Goal: Information Seeking & Learning: Learn about a topic

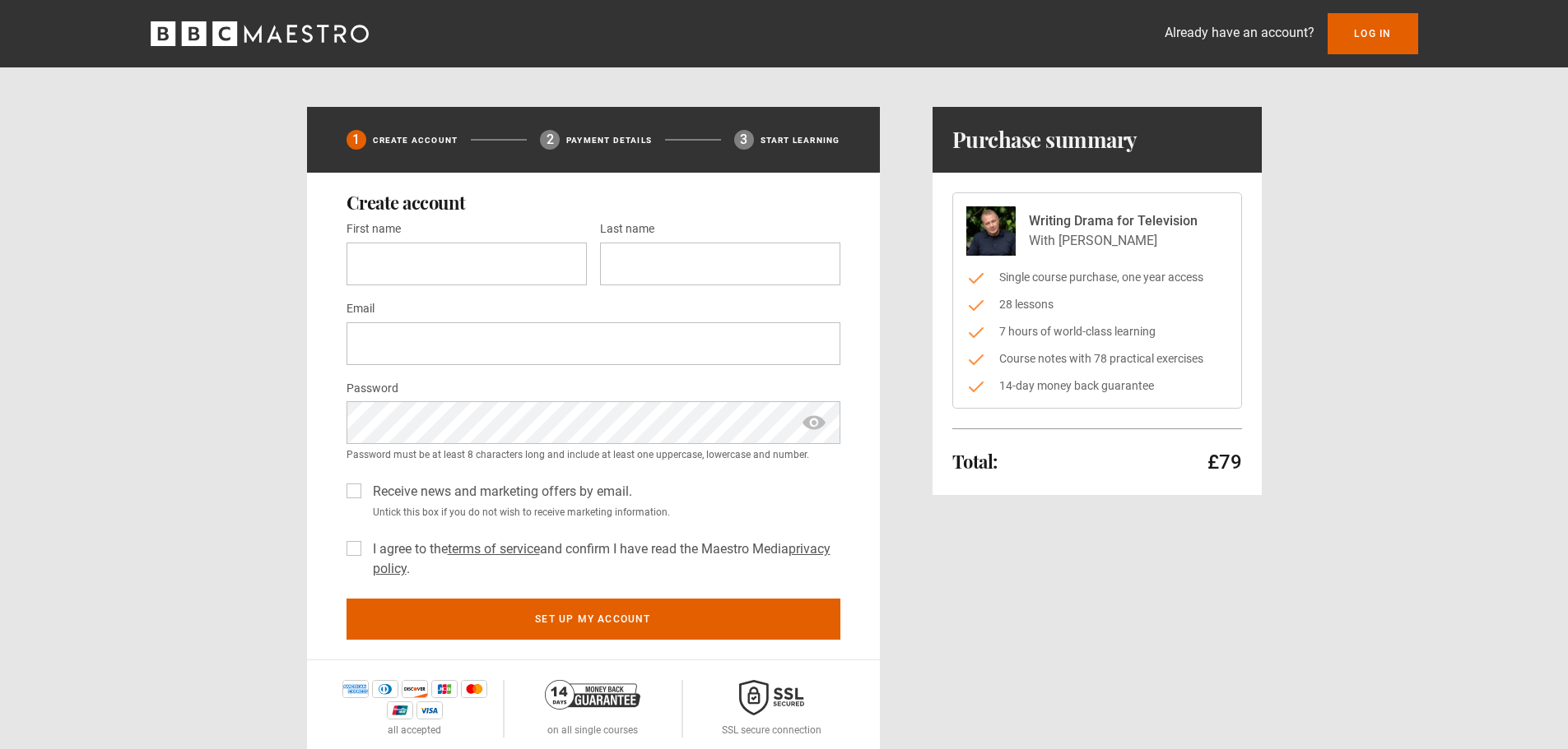
click at [297, 36] on icon "BBC Maestro" at bounding box center [259, 34] width 218 height 25
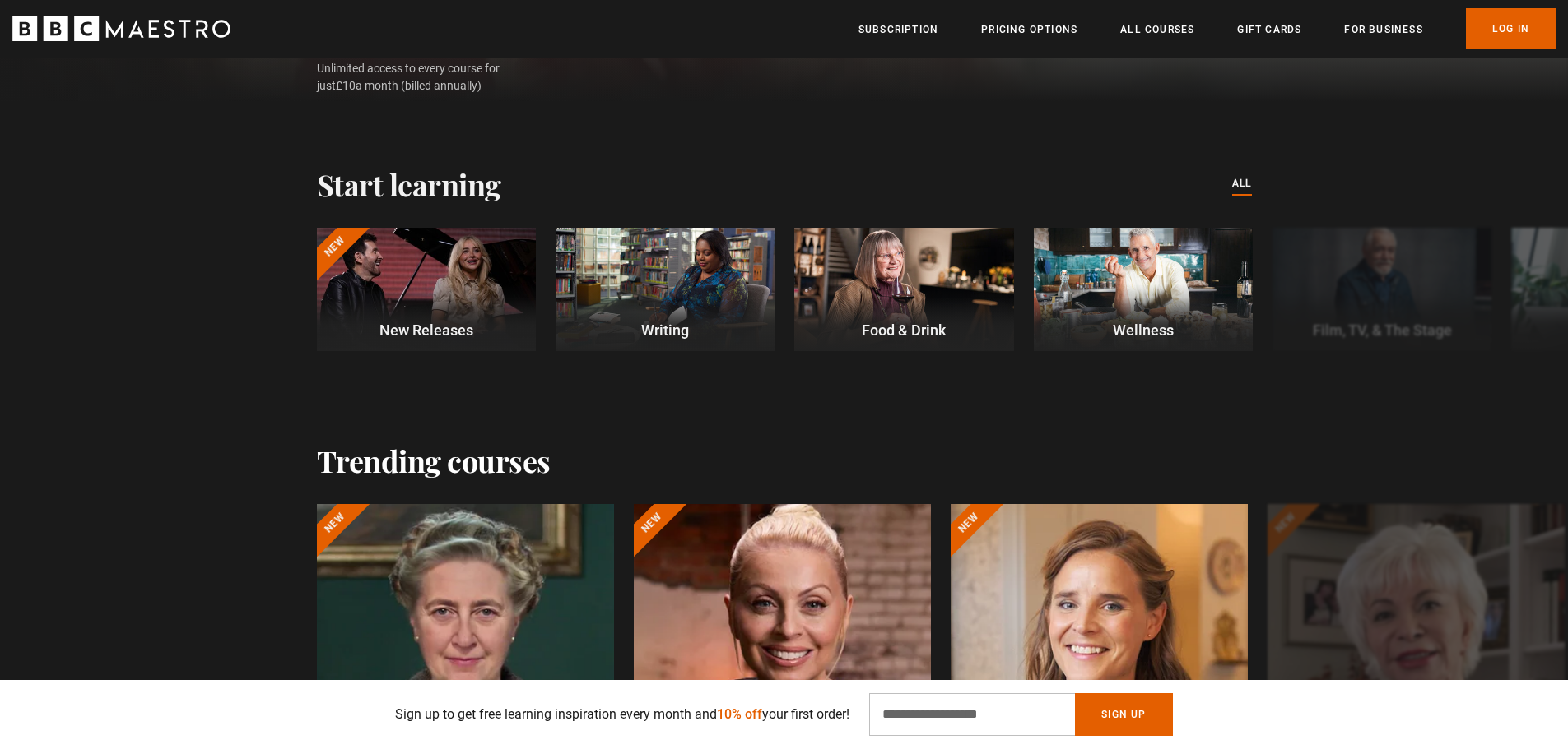
scroll to position [329, 0]
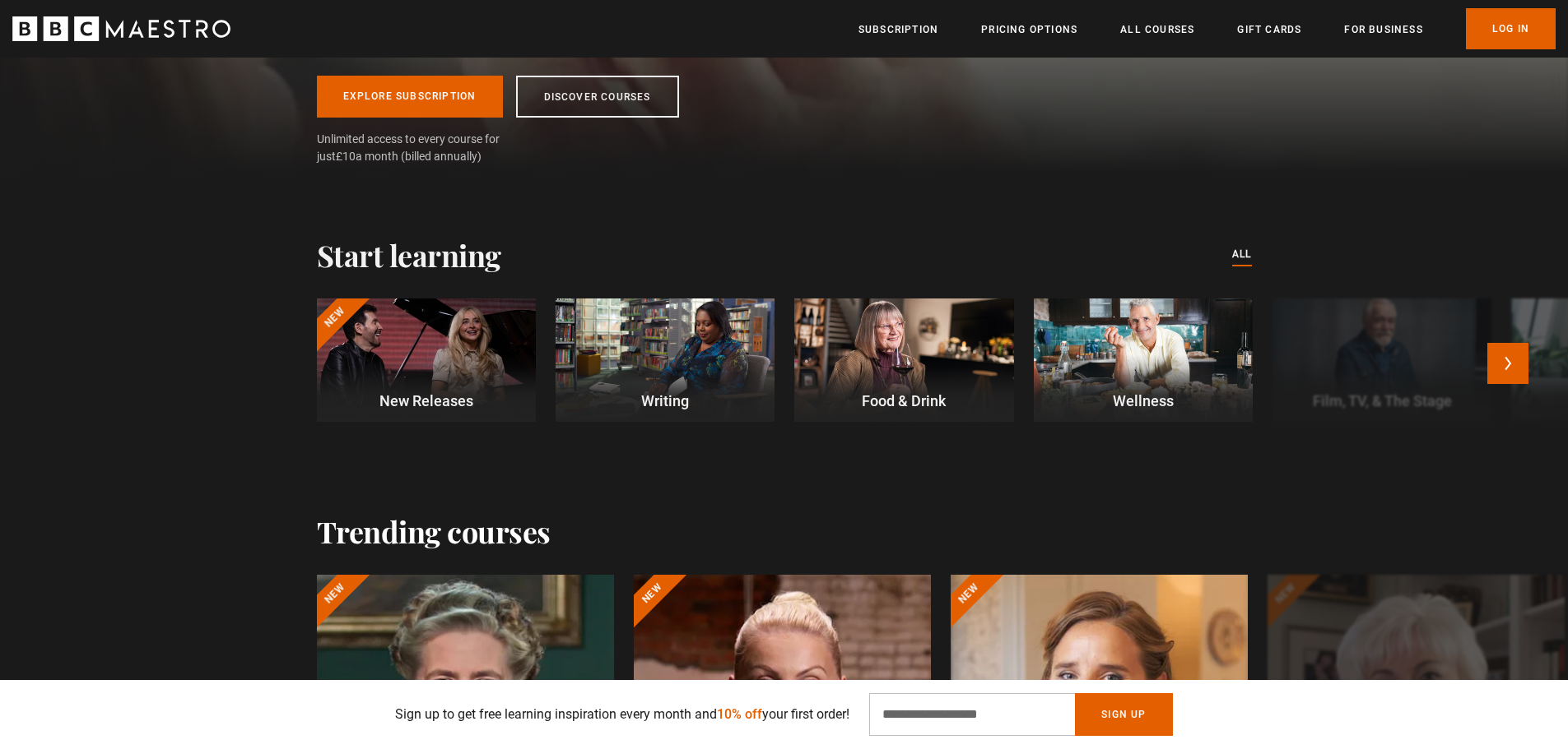
click at [680, 344] on div at bounding box center [664, 360] width 219 height 124
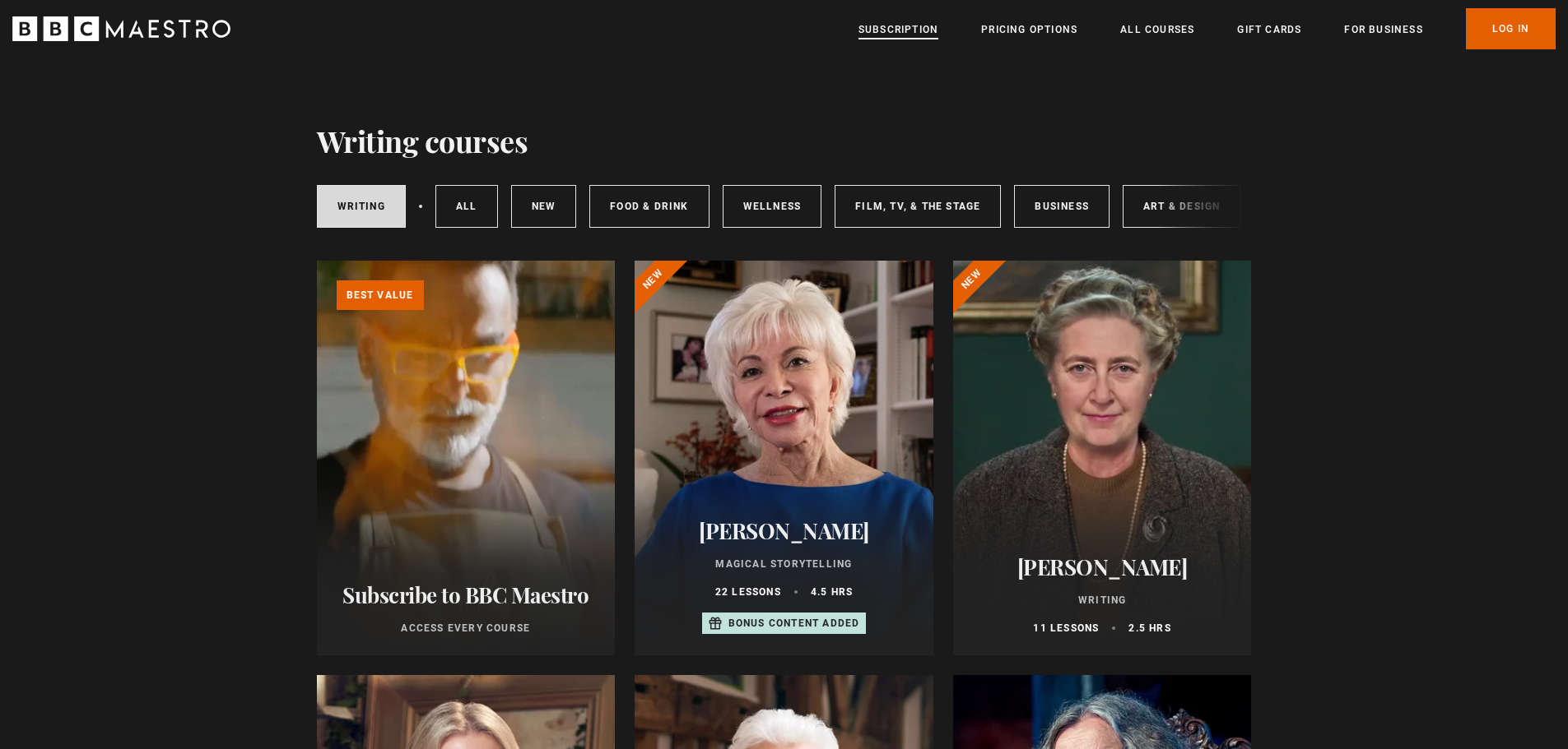
click at [898, 32] on link "Subscription" at bounding box center [898, 30] width 80 height 17
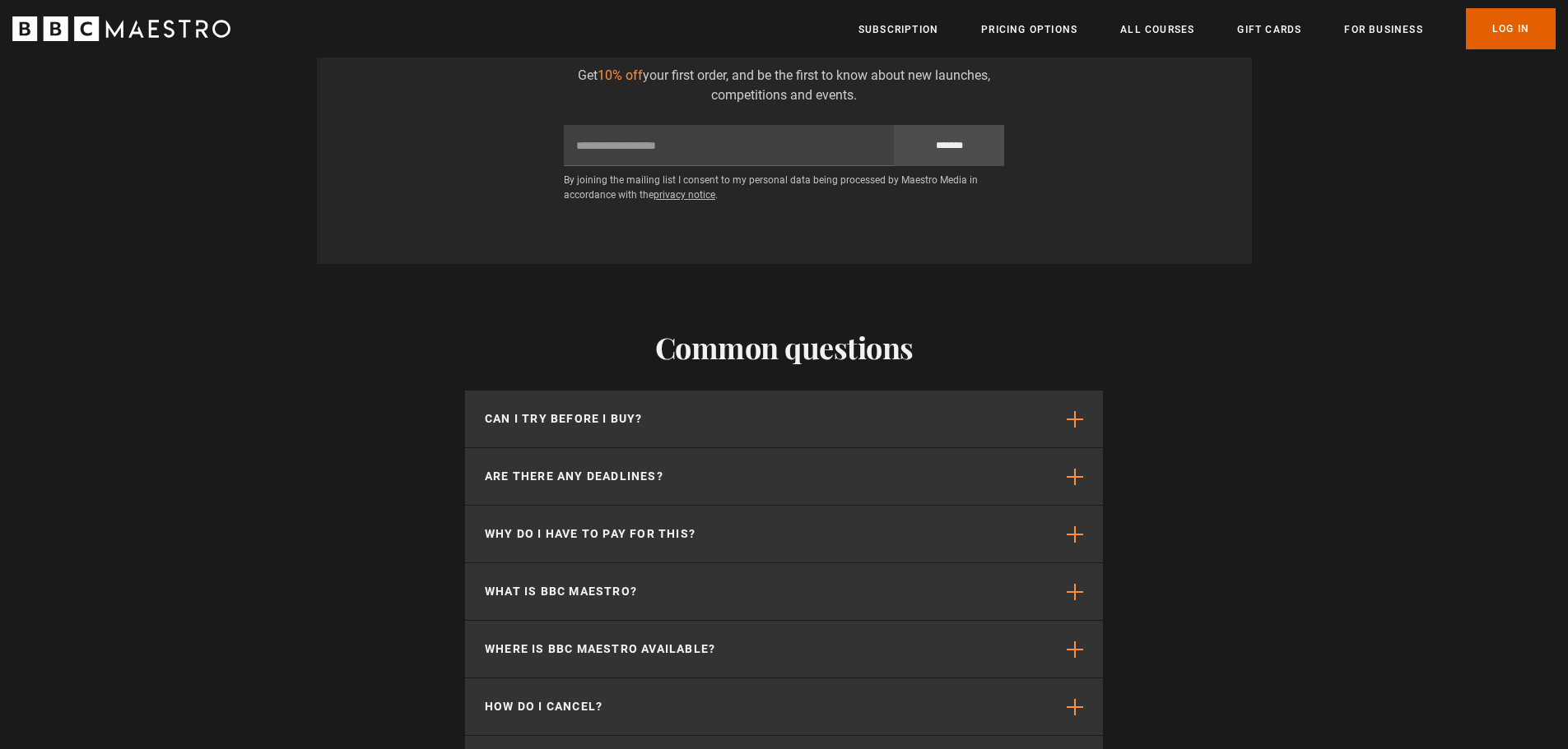
scroll to position [4113, 0]
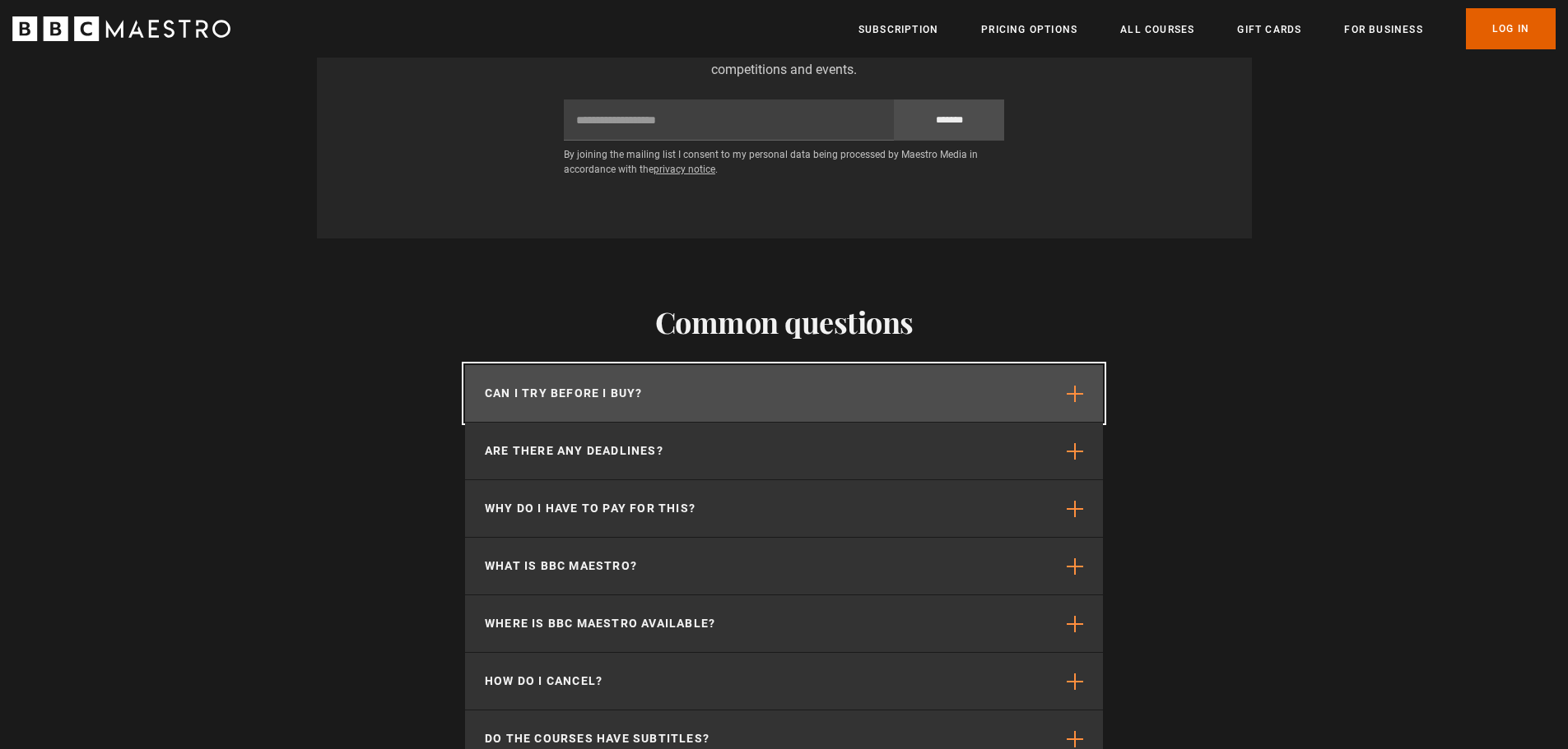
click at [1059, 365] on button "Can I try before I buy?" at bounding box center [784, 393] width 637 height 56
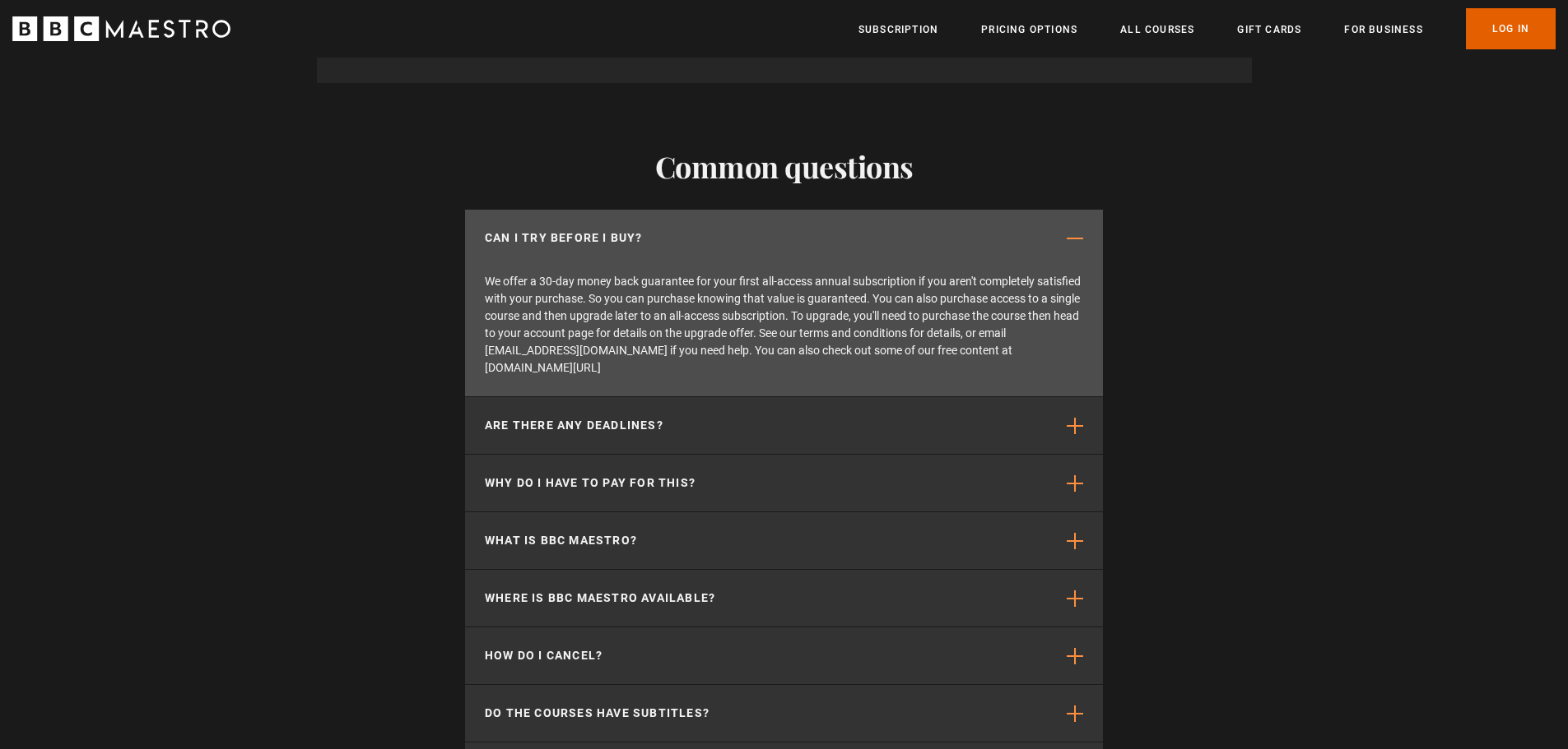
scroll to position [4278, 0]
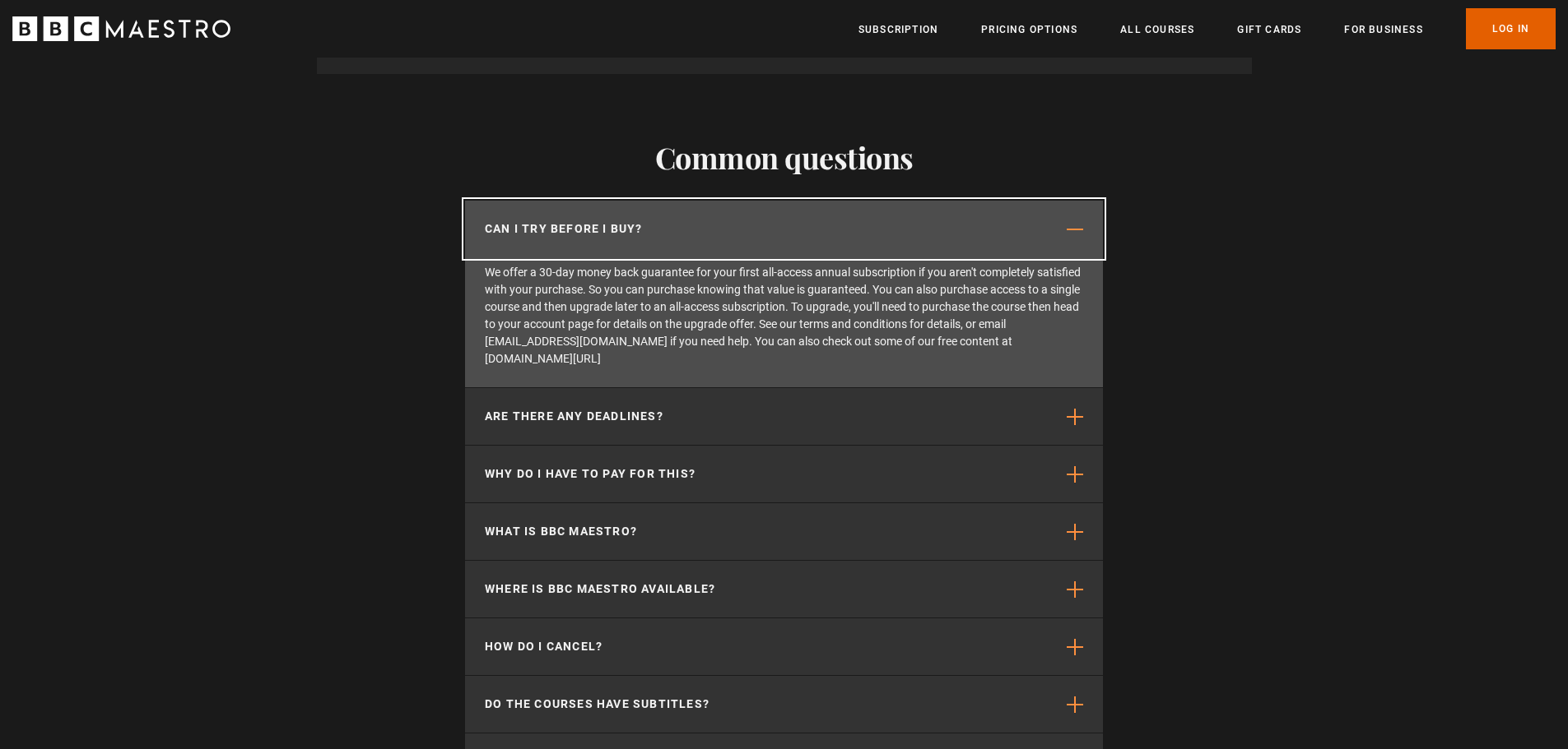
click at [1077, 222] on span "button" at bounding box center [1075, 230] width 17 height 17
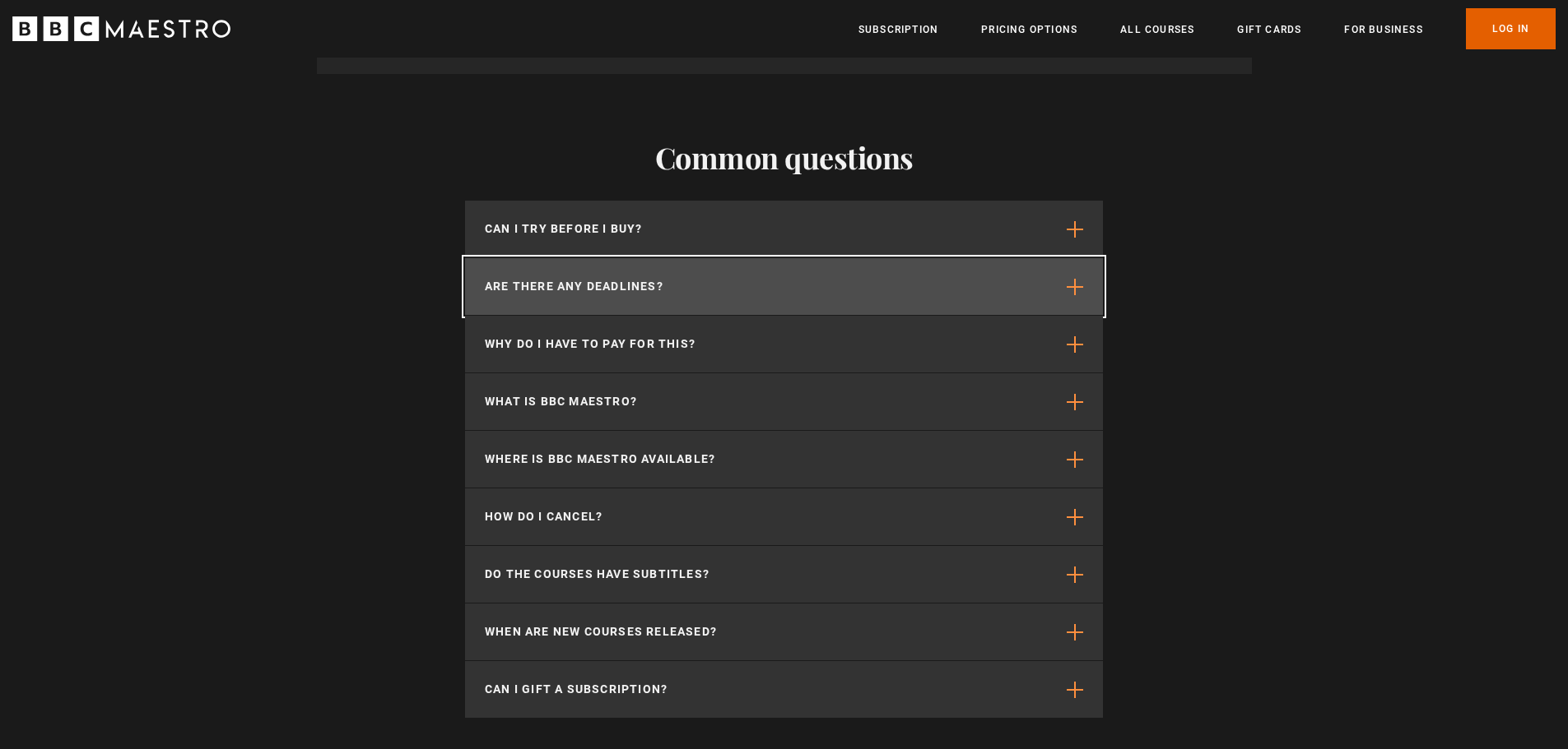
click at [1070, 279] on span "button" at bounding box center [1075, 287] width 17 height 17
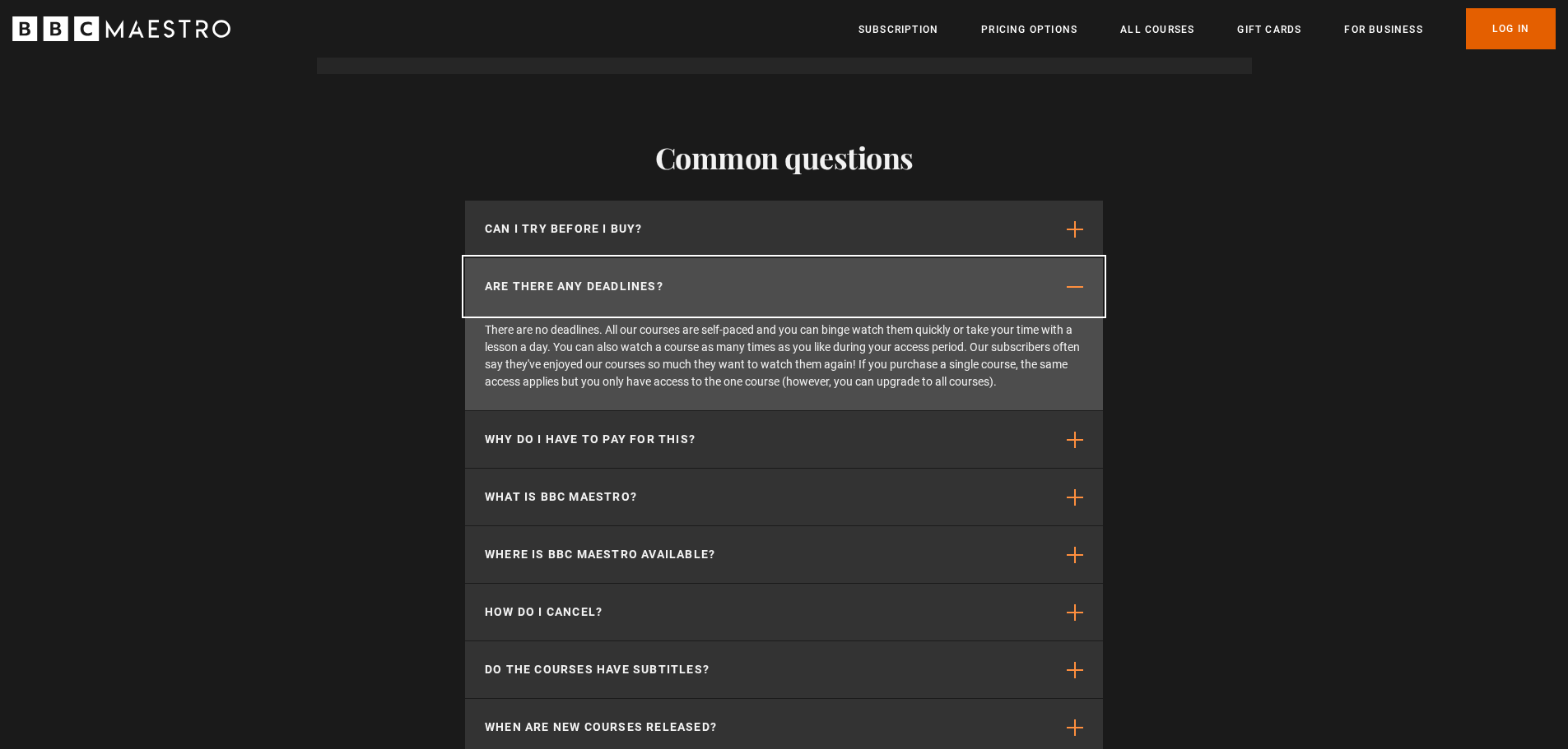
scroll to position [4360, 0]
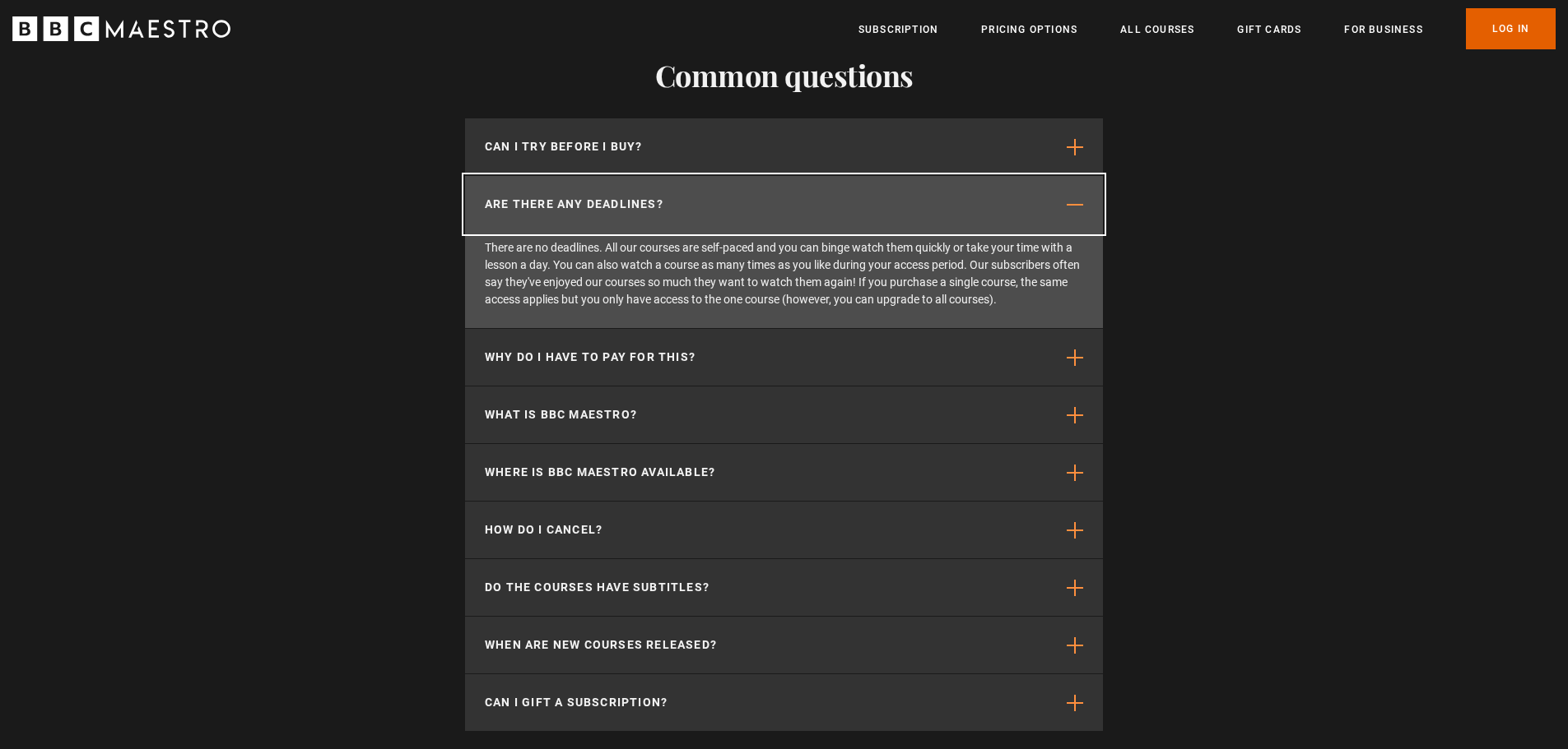
drag, startPoint x: 1078, startPoint y: 164, endPoint x: 1005, endPoint y: 190, distance: 77.5
click at [1077, 197] on span "button" at bounding box center [1075, 205] width 17 height 17
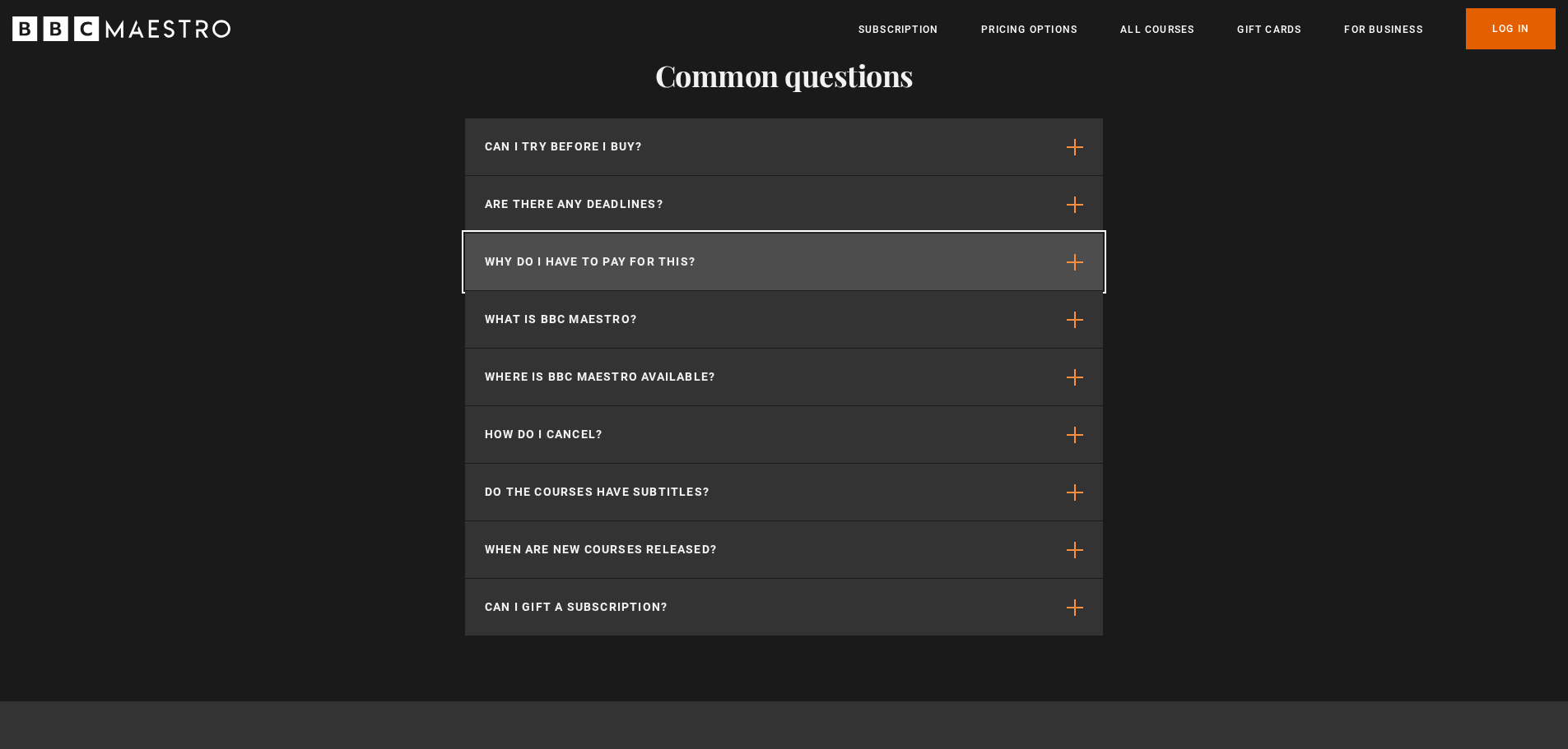
click at [1042, 234] on button "Why do I have to pay for this?" at bounding box center [784, 261] width 637 height 56
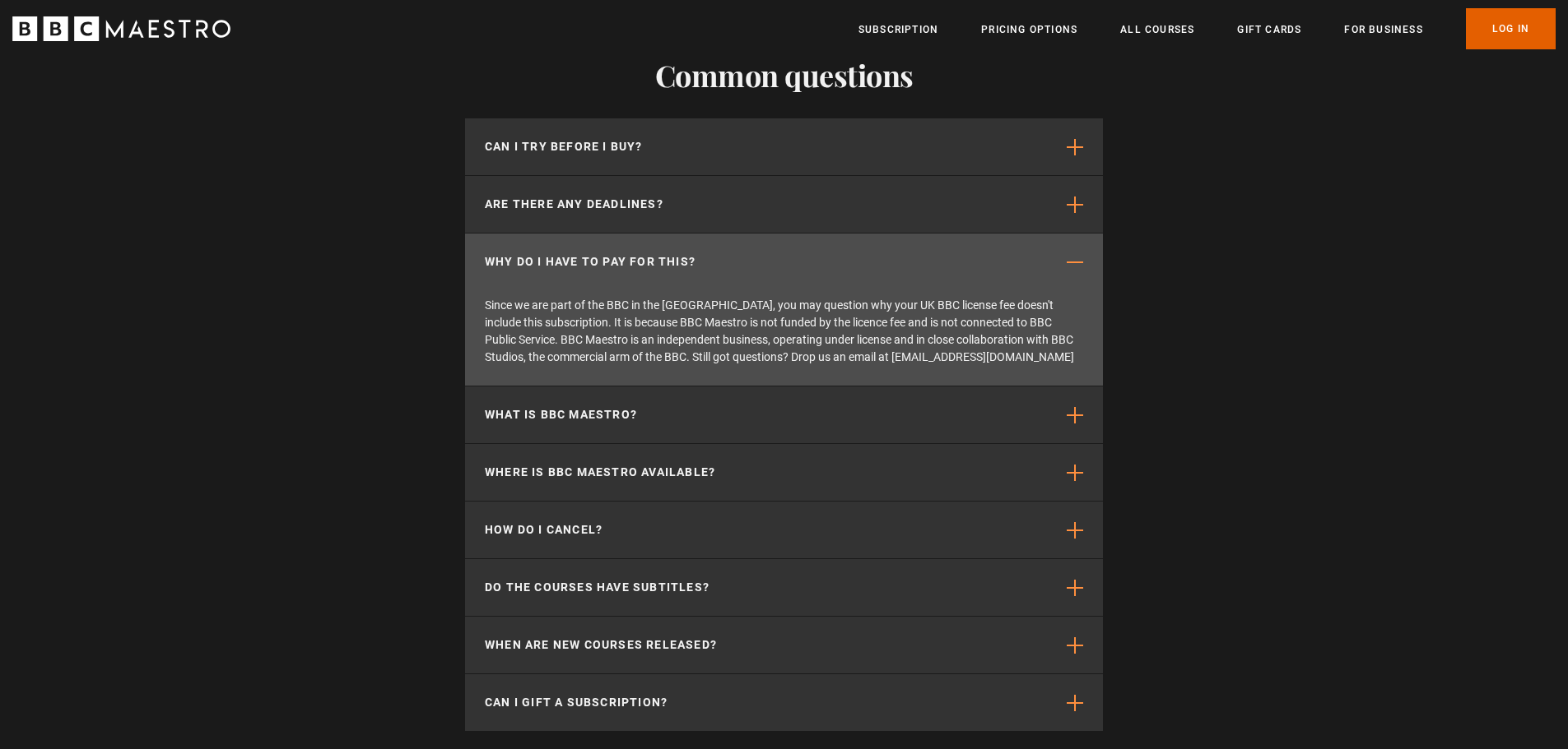
scroll to position [0, 1078]
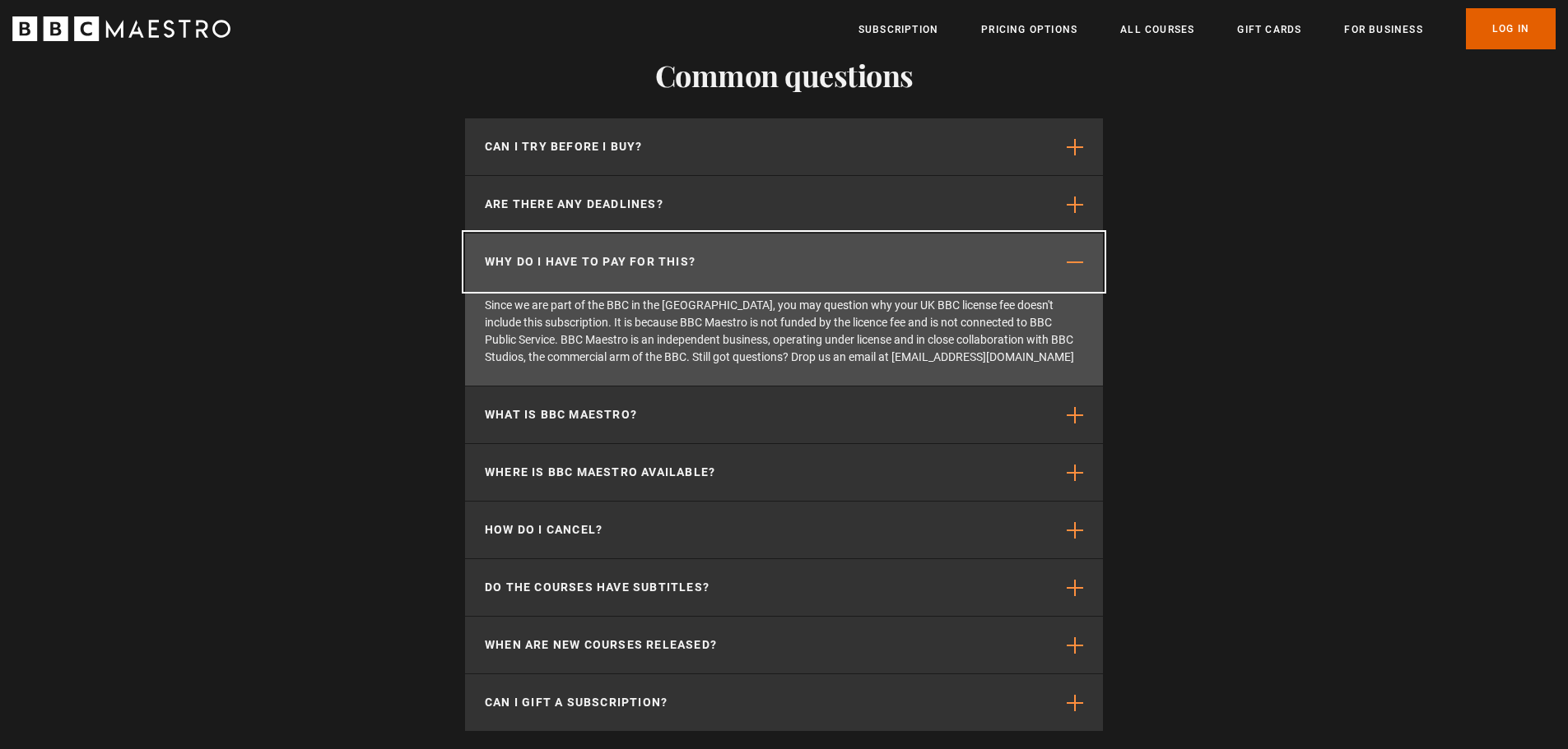
click at [1058, 234] on button "Why do I have to pay for this?" at bounding box center [784, 261] width 637 height 56
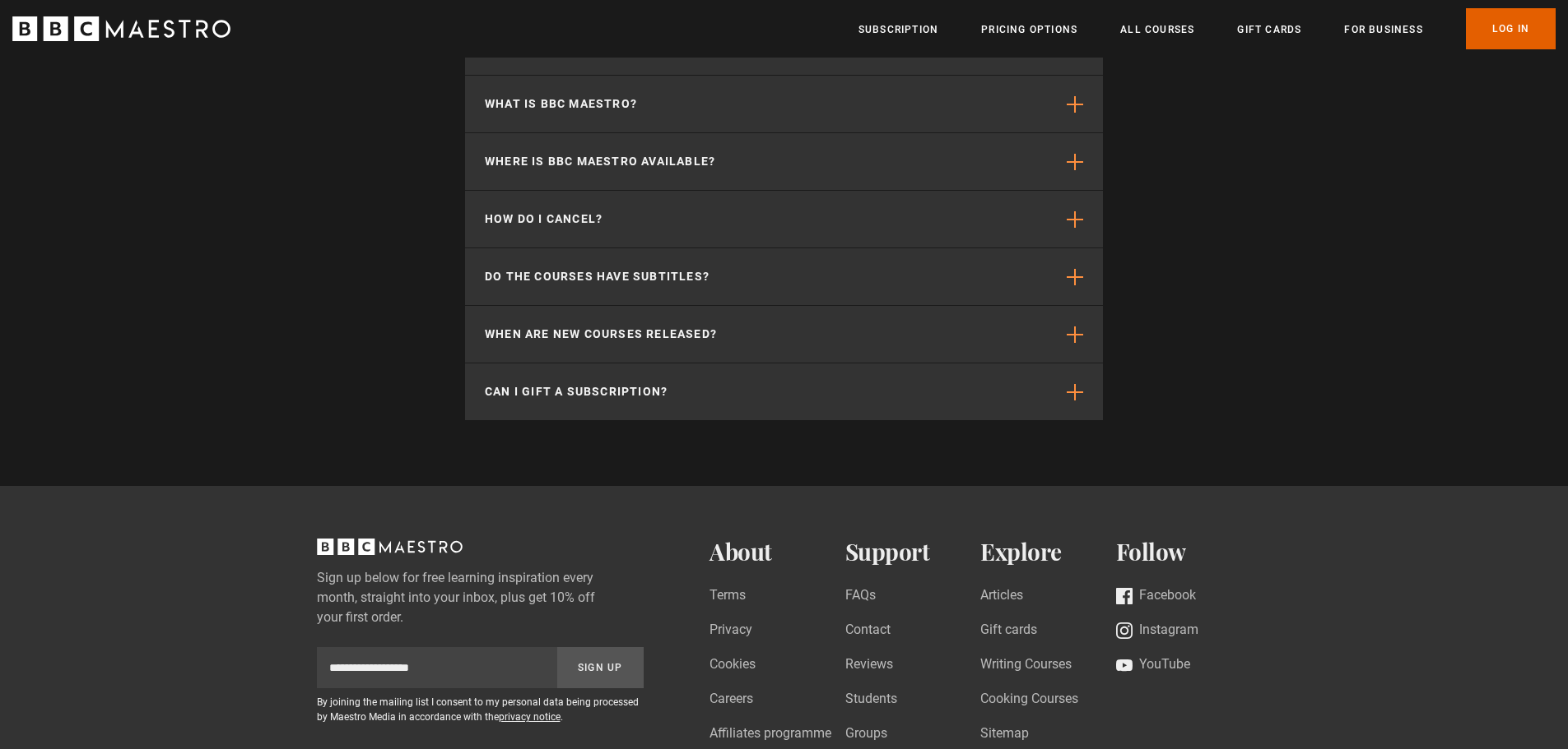
scroll to position [4607, 0]
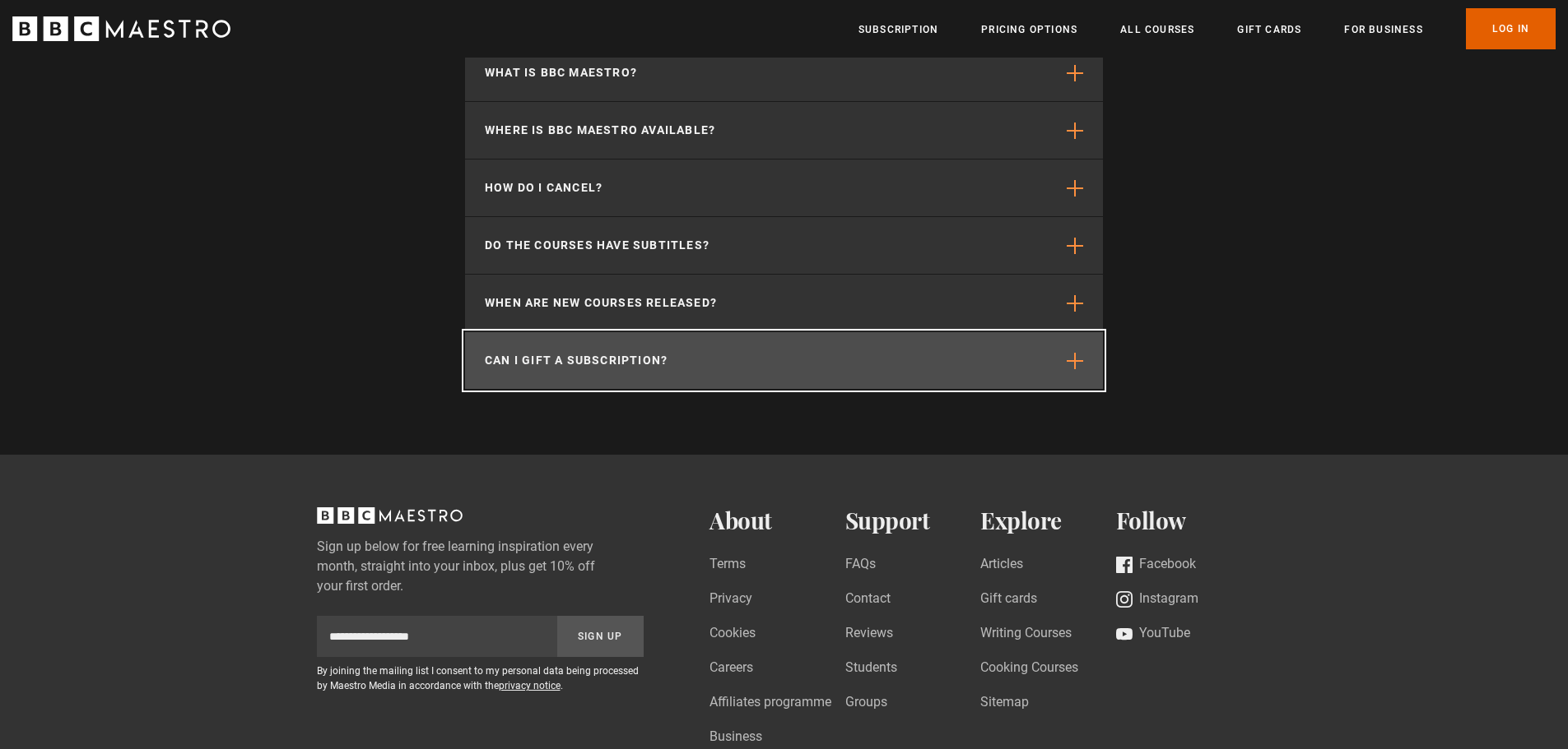
click at [1074, 353] on span "button" at bounding box center [1075, 361] width 17 height 17
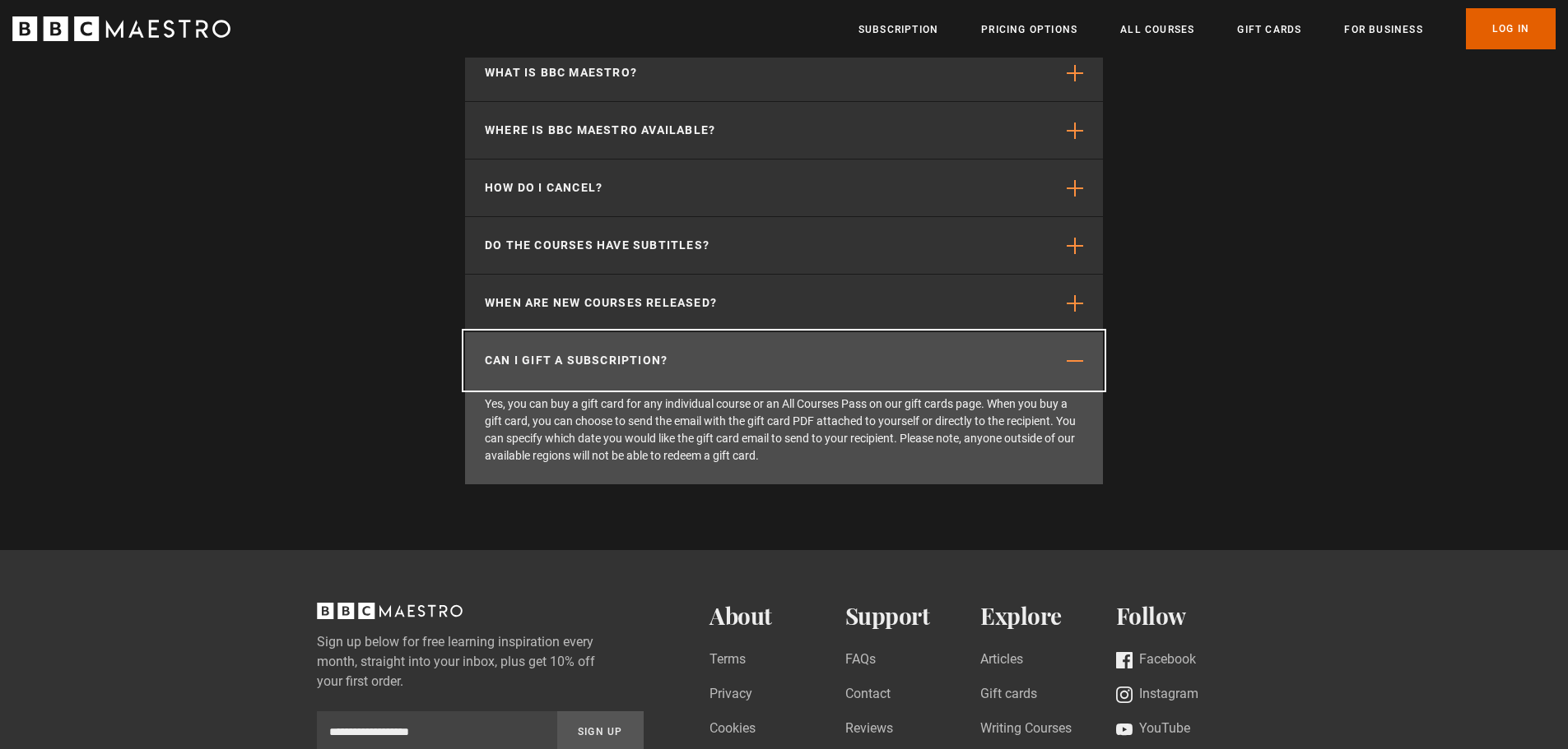
click at [1074, 353] on span "button" at bounding box center [1075, 361] width 17 height 17
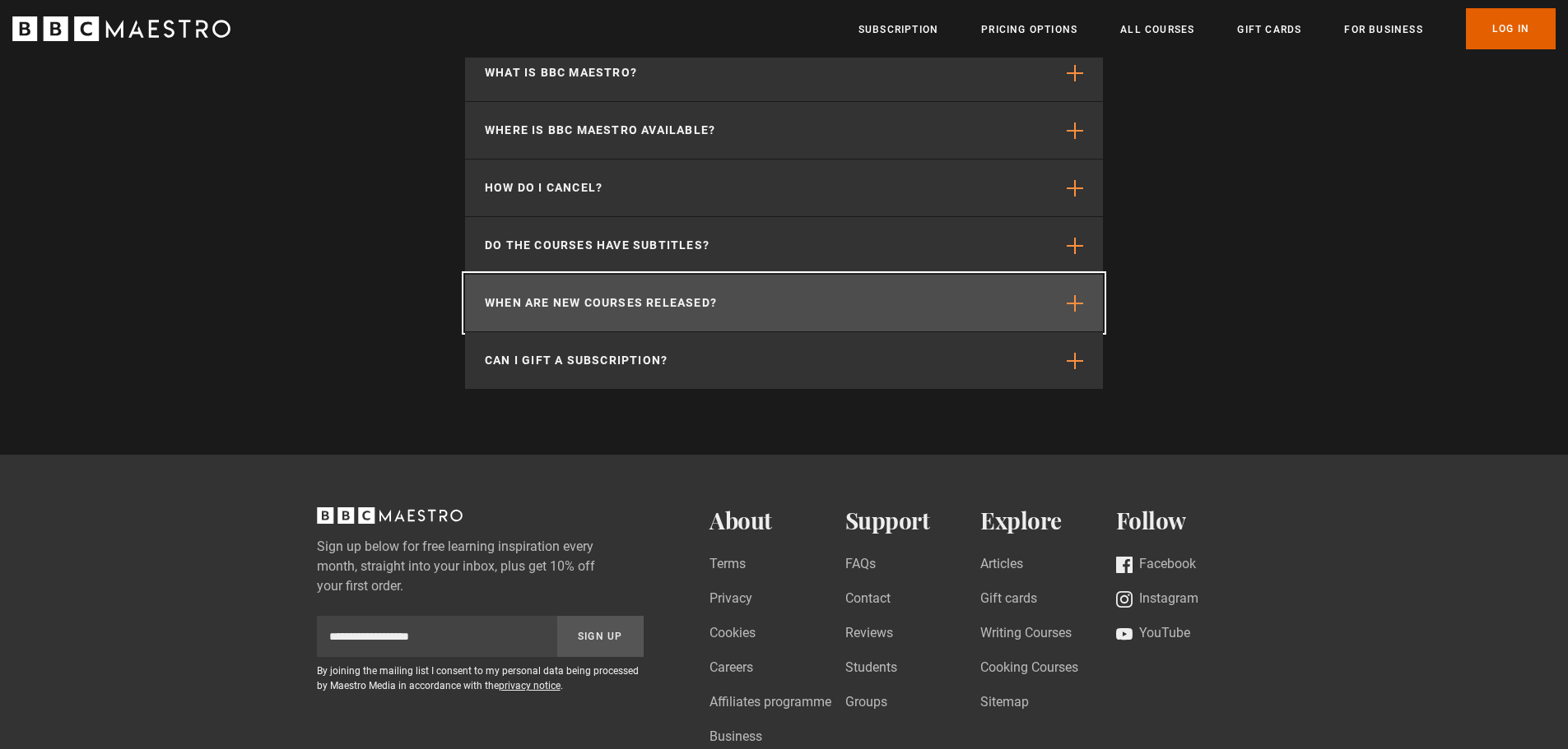
click at [1077, 295] on span "button" at bounding box center [1075, 303] width 17 height 17
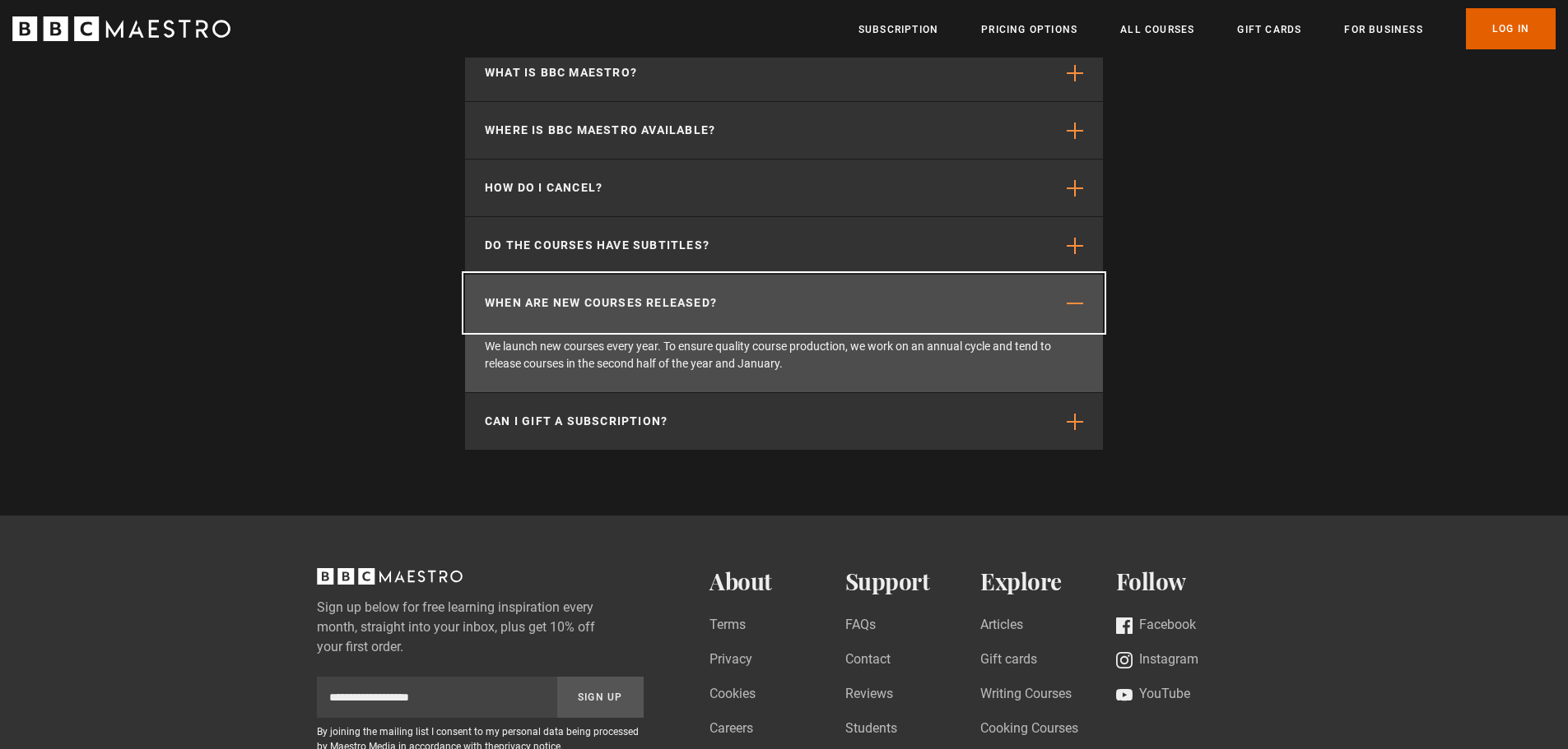
click at [1077, 295] on span "button" at bounding box center [1075, 303] width 17 height 17
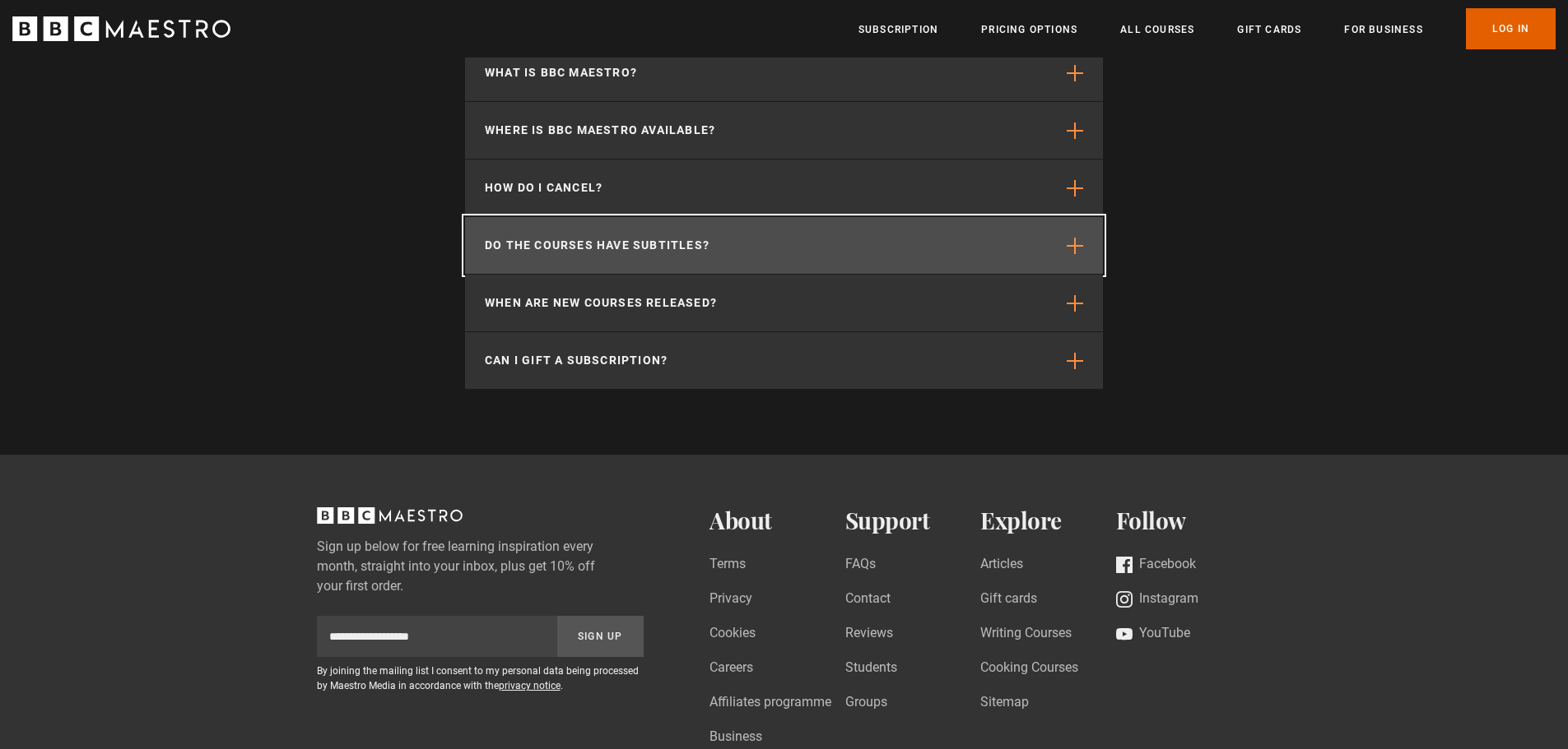
click at [1085, 218] on button "Do the courses have subtitles?" at bounding box center [784, 245] width 637 height 56
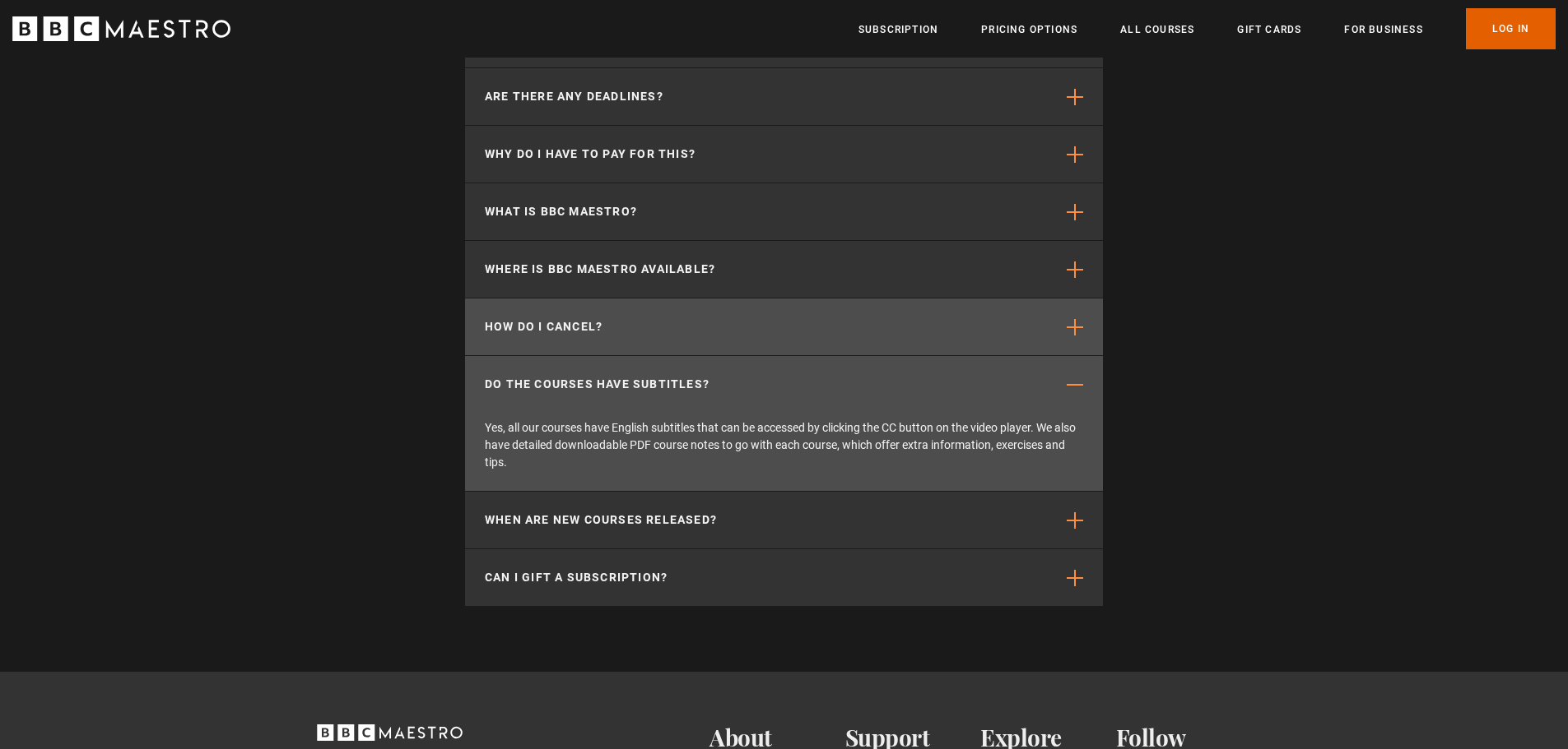
scroll to position [4443, 0]
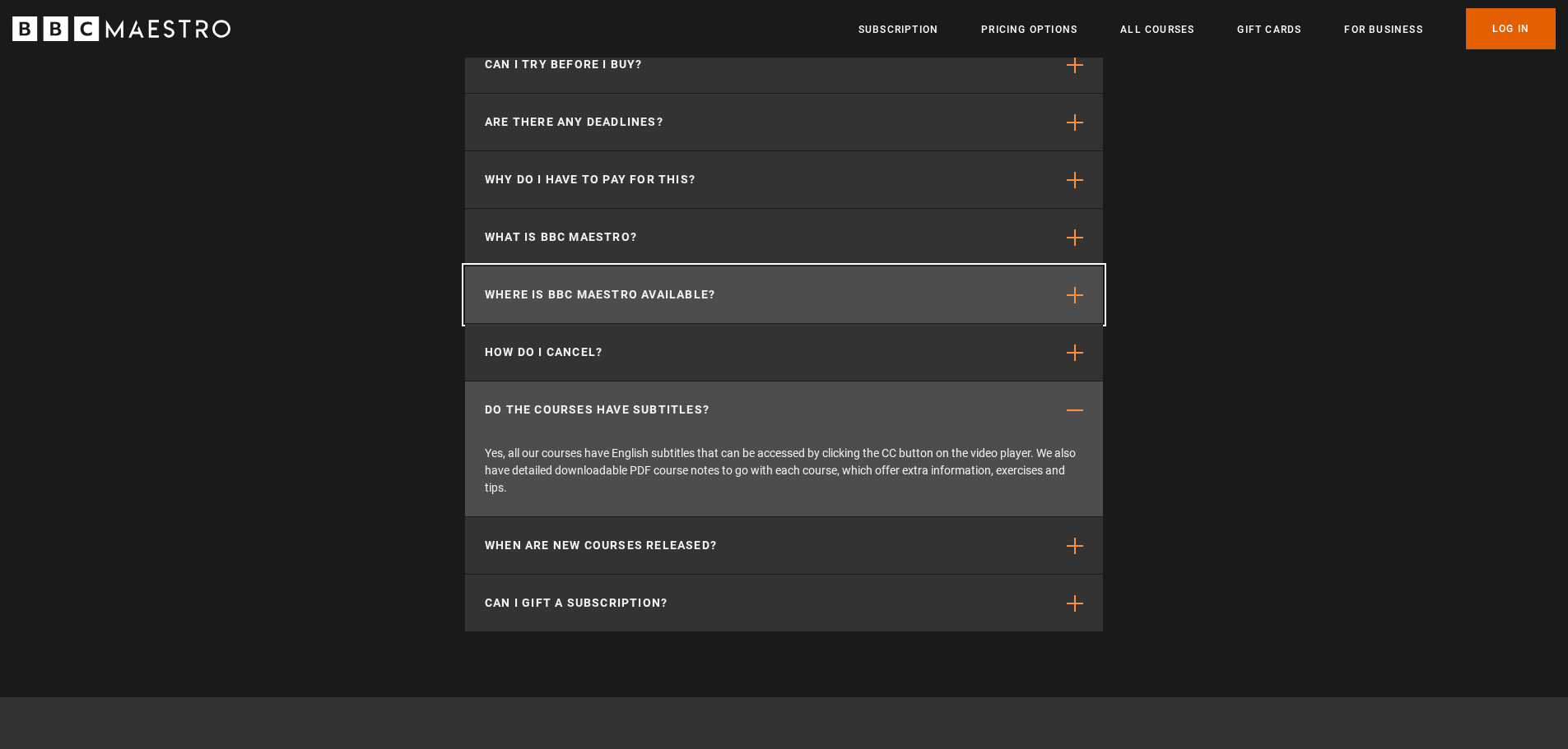
click at [1077, 271] on button "Where is BBC Maestro available?" at bounding box center [784, 294] width 637 height 56
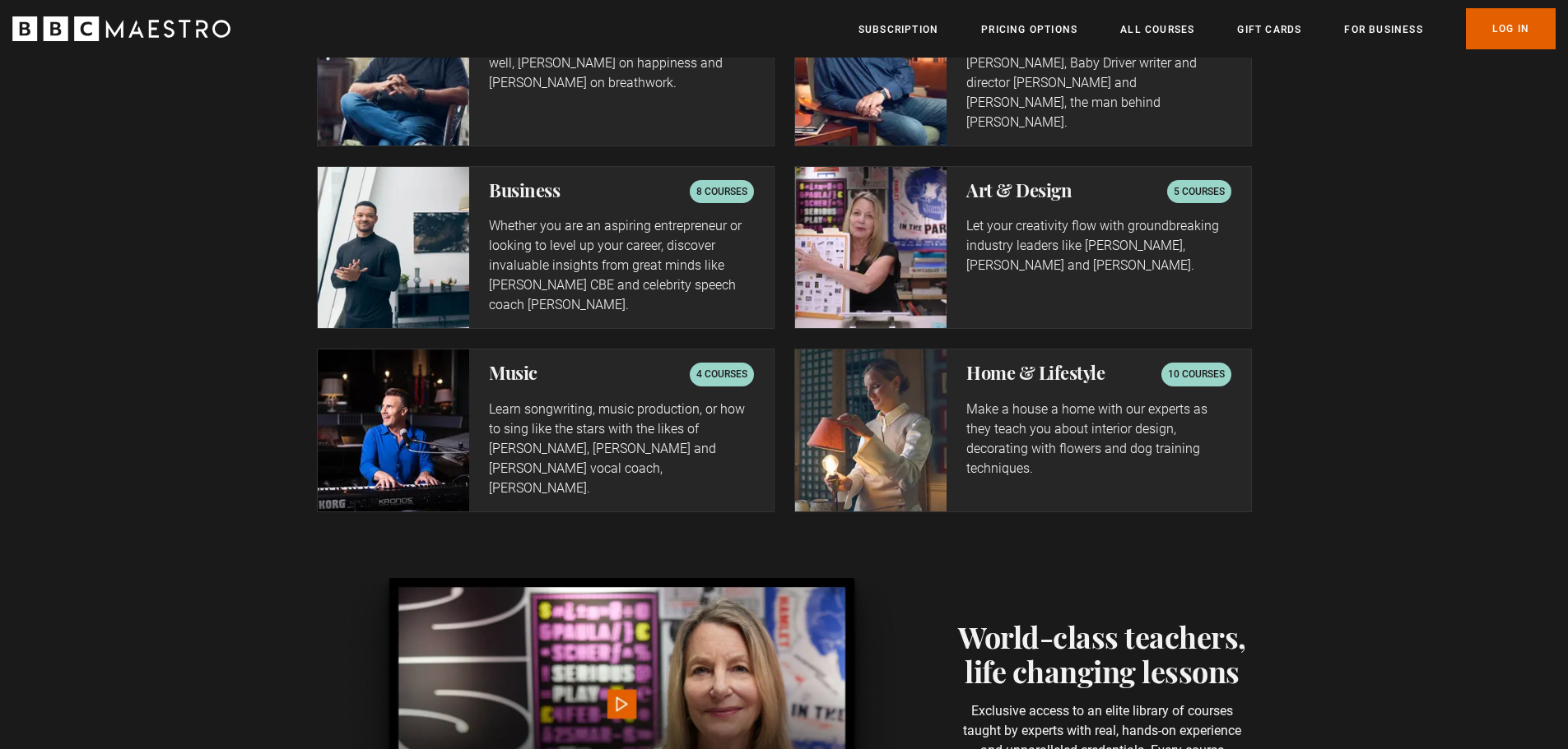
scroll to position [2734, 0]
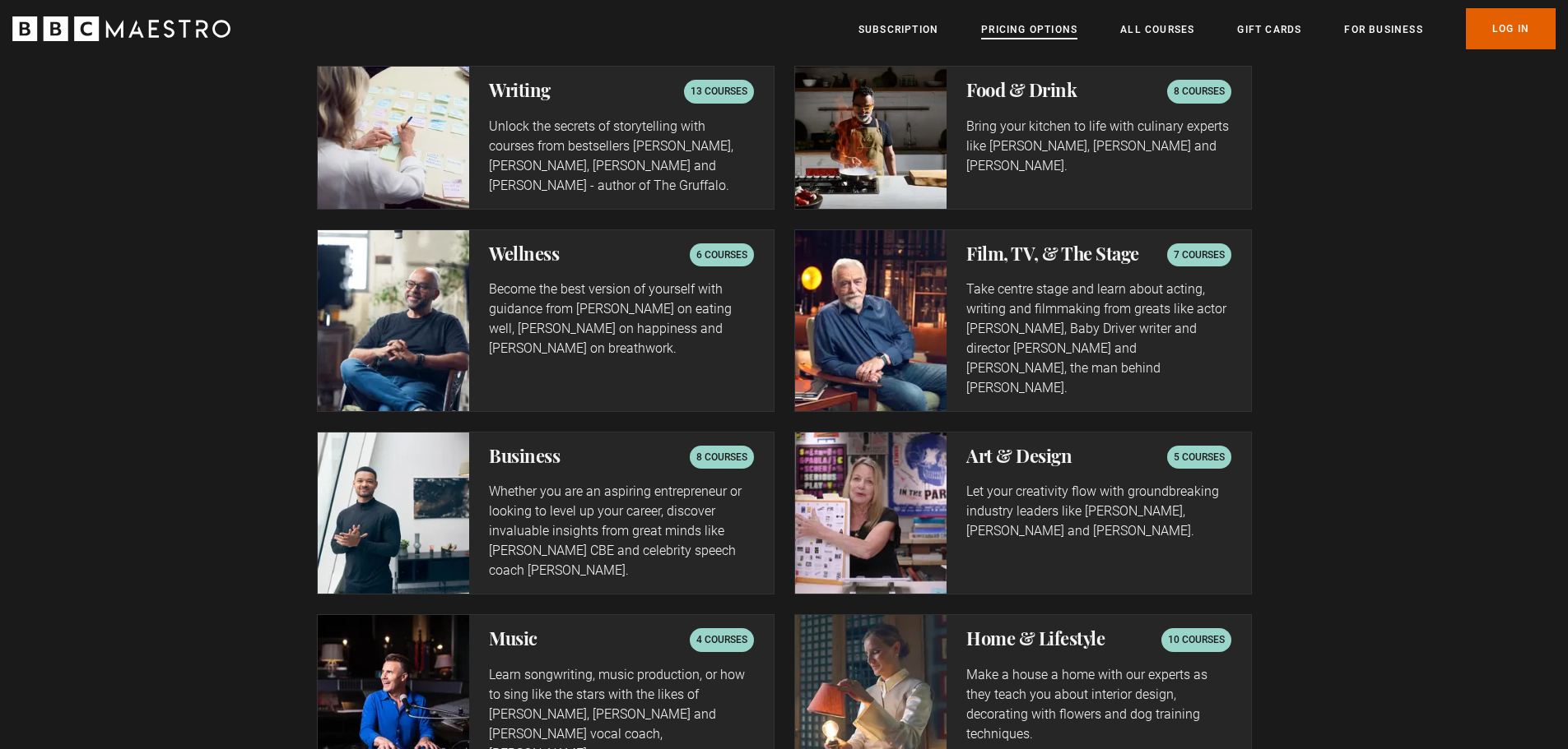
click at [1021, 25] on link "Pricing Options" at bounding box center [1029, 30] width 96 height 17
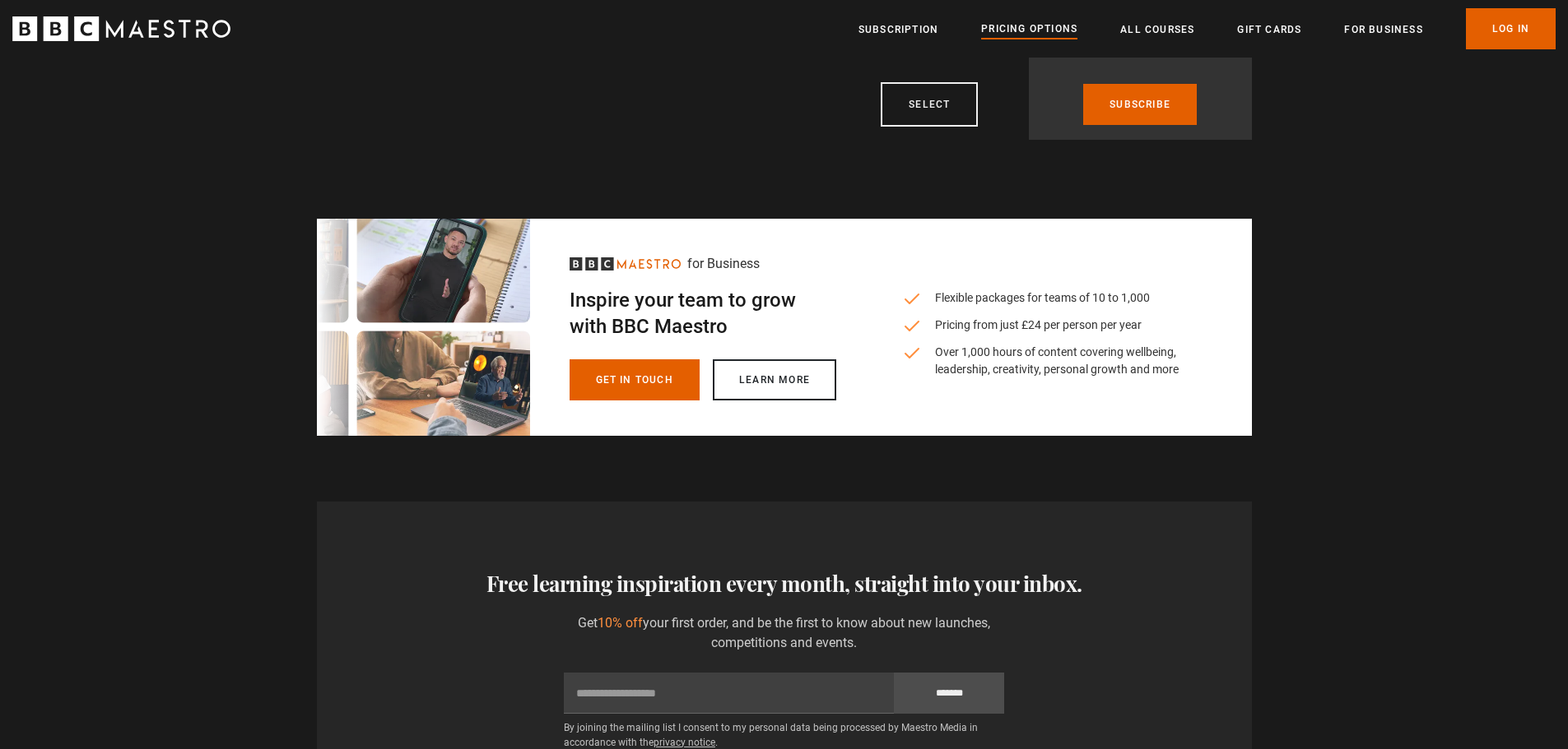
scroll to position [241, 0]
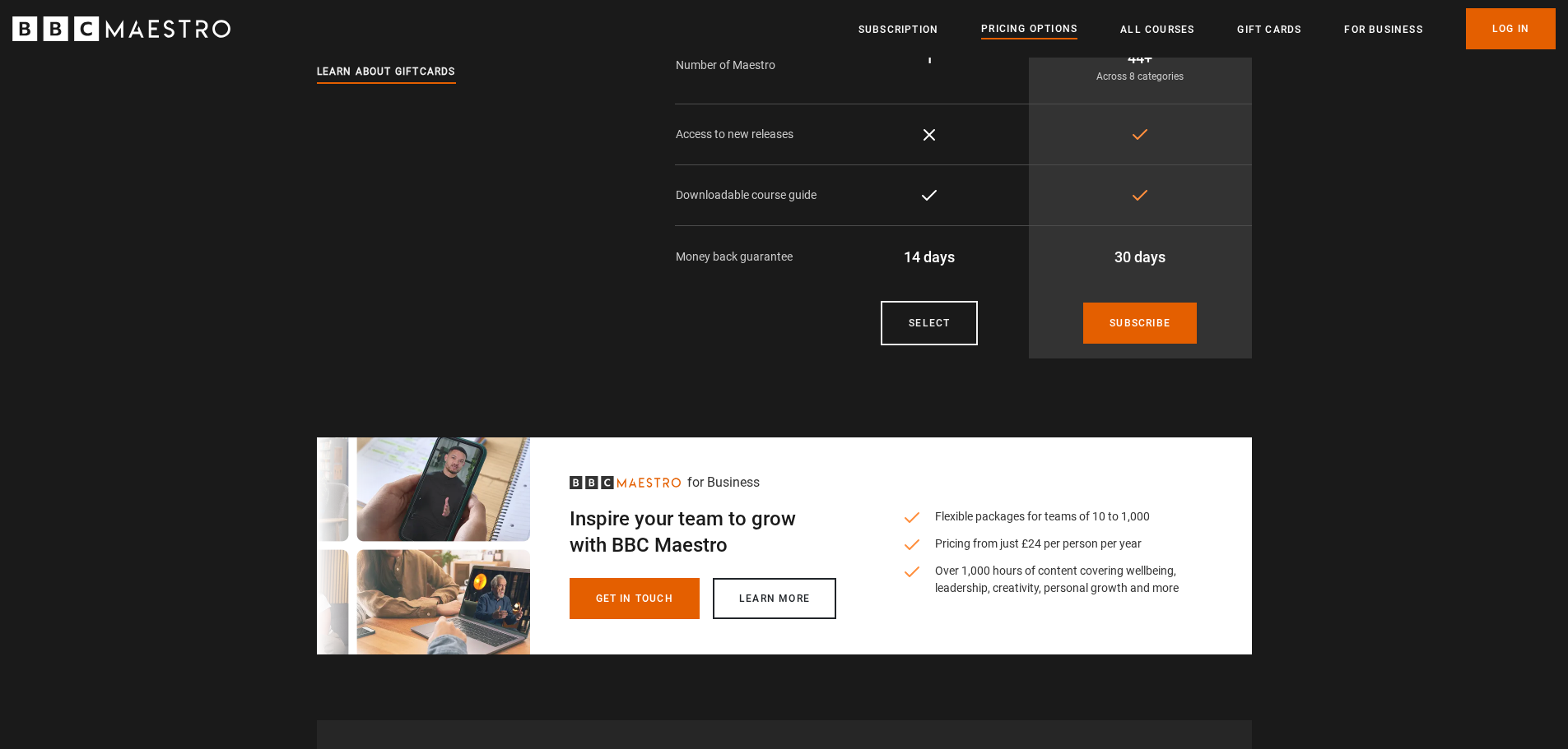
drag, startPoint x: 1376, startPoint y: 31, endPoint x: 1402, endPoint y: 72, distance: 48.5
click at [1376, 31] on link "For business" at bounding box center [1383, 30] width 78 height 17
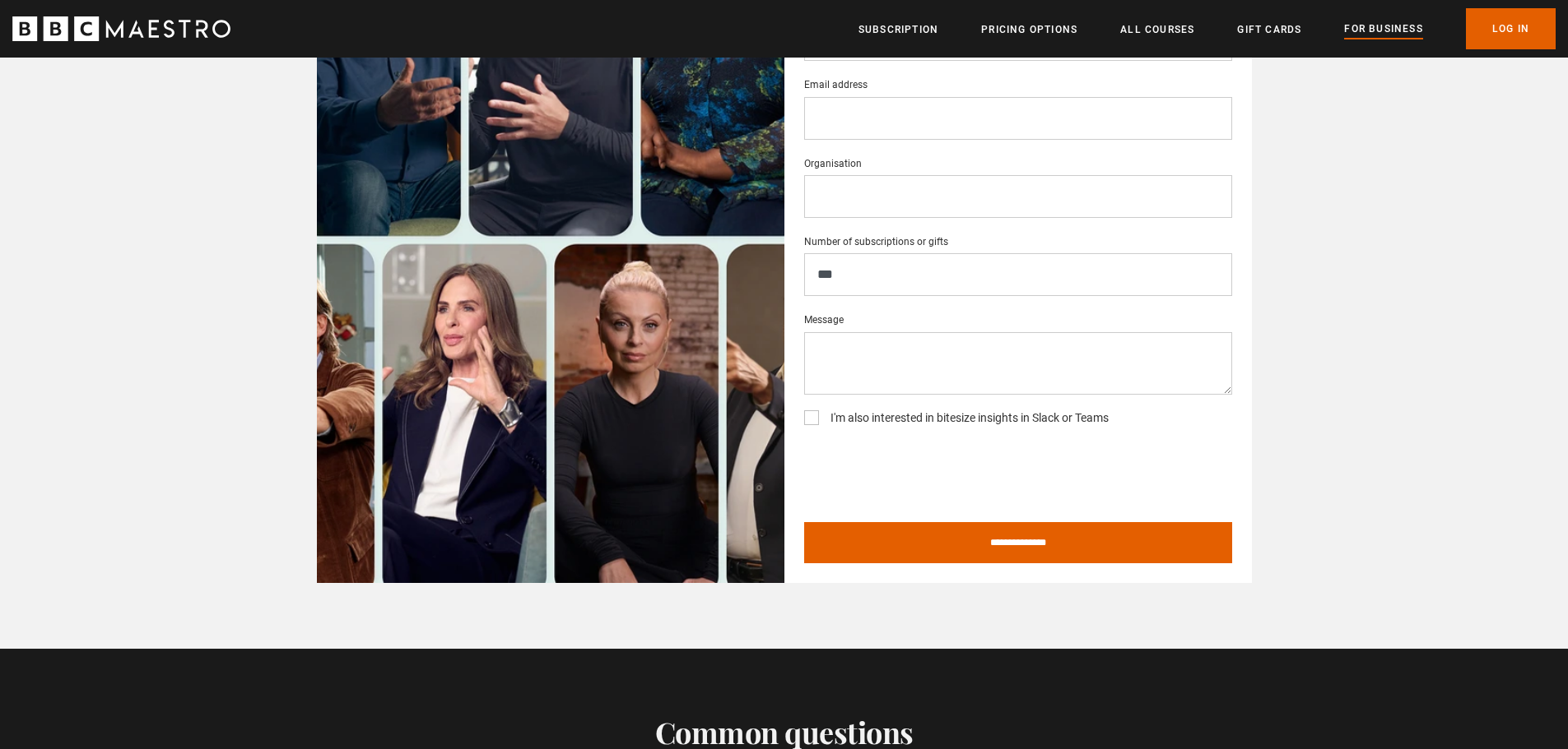
scroll to position [2961, 0]
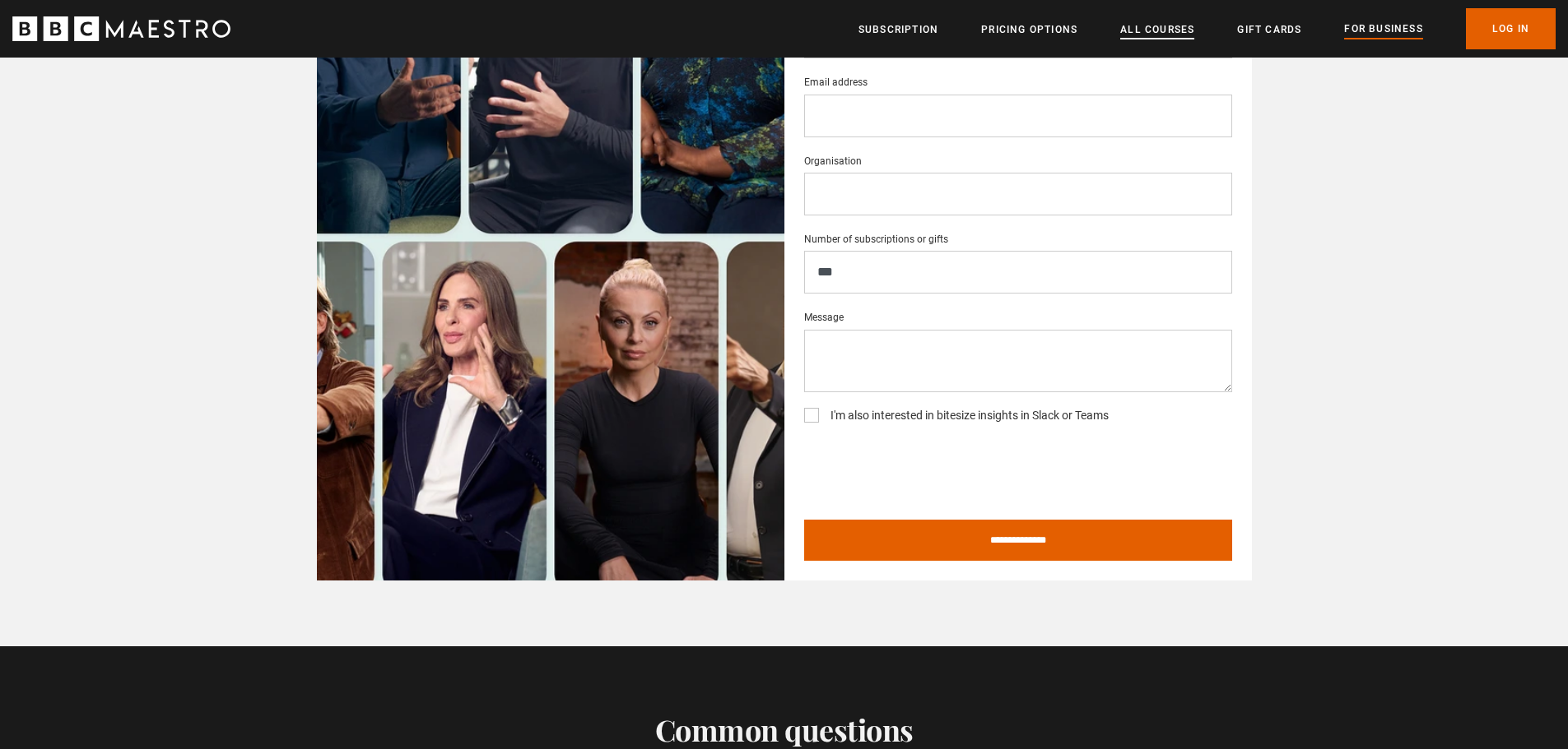
click at [1134, 32] on link "All Courses" at bounding box center [1157, 30] width 74 height 17
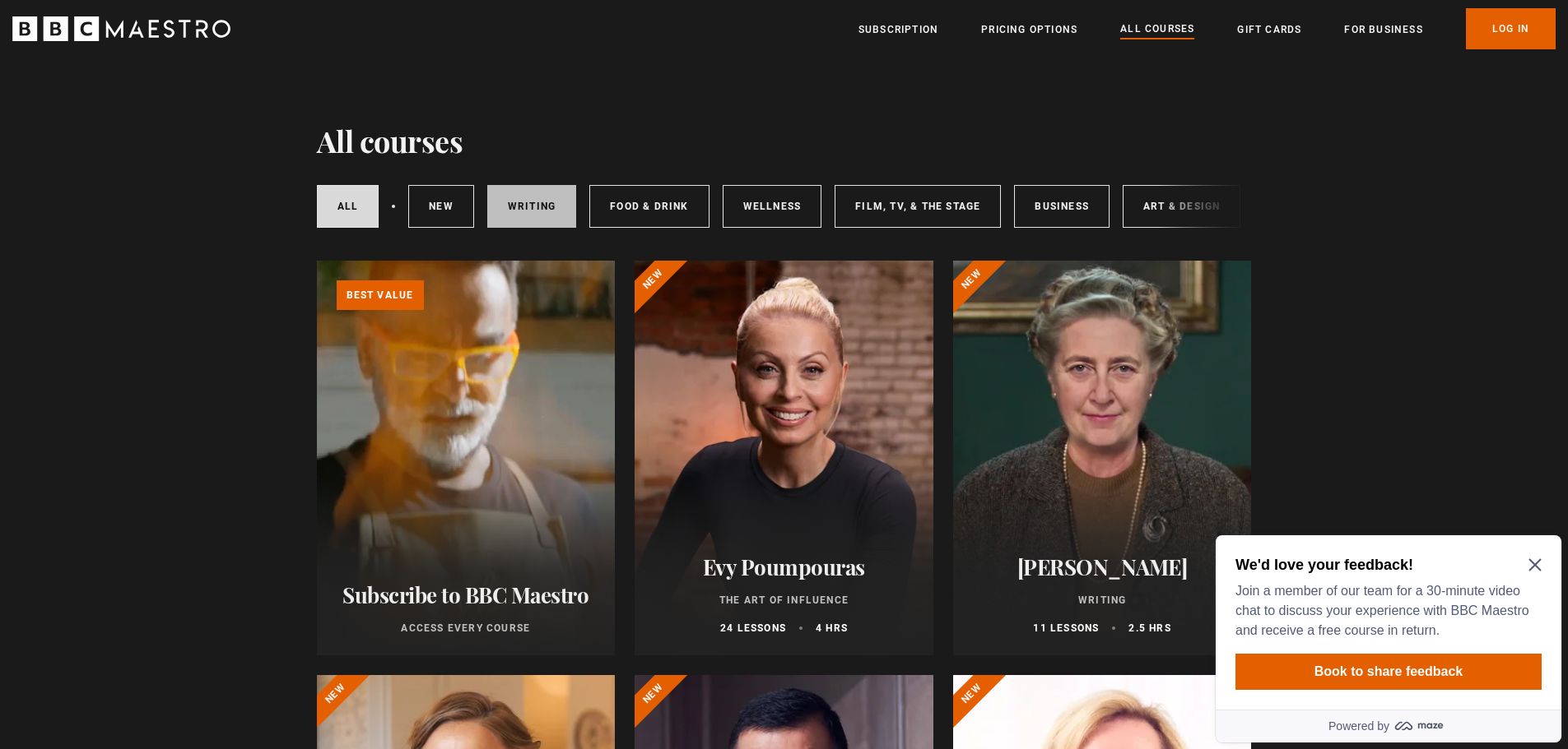
click at [544, 214] on link "Writing" at bounding box center [532, 206] width 89 height 43
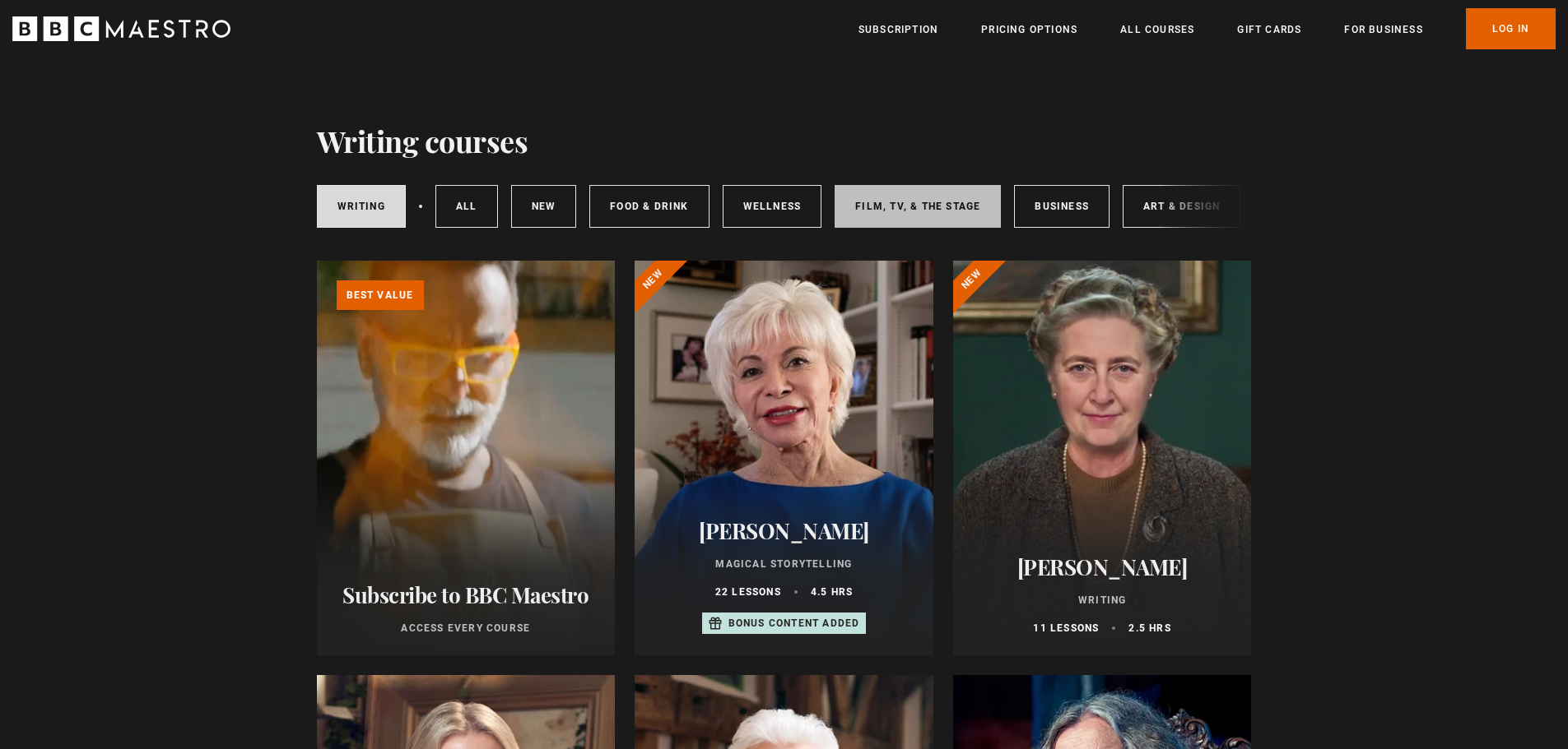
click at [889, 216] on link "Film, TV, & The Stage" at bounding box center [918, 206] width 166 height 43
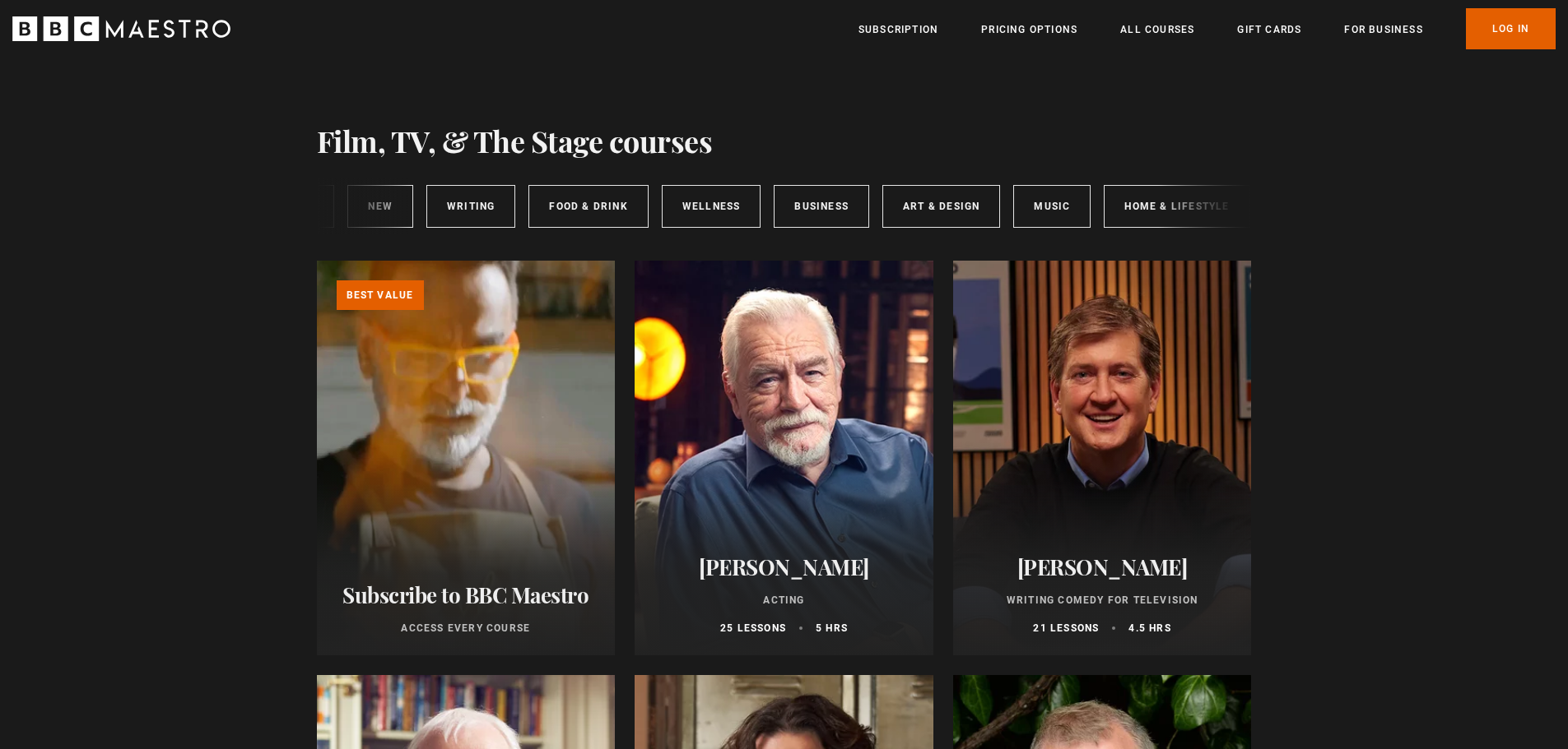
scroll to position [0, 245]
click at [963, 210] on link "Art & Design" at bounding box center [935, 206] width 118 height 43
